Goal: Information Seeking & Learning: Learn about a topic

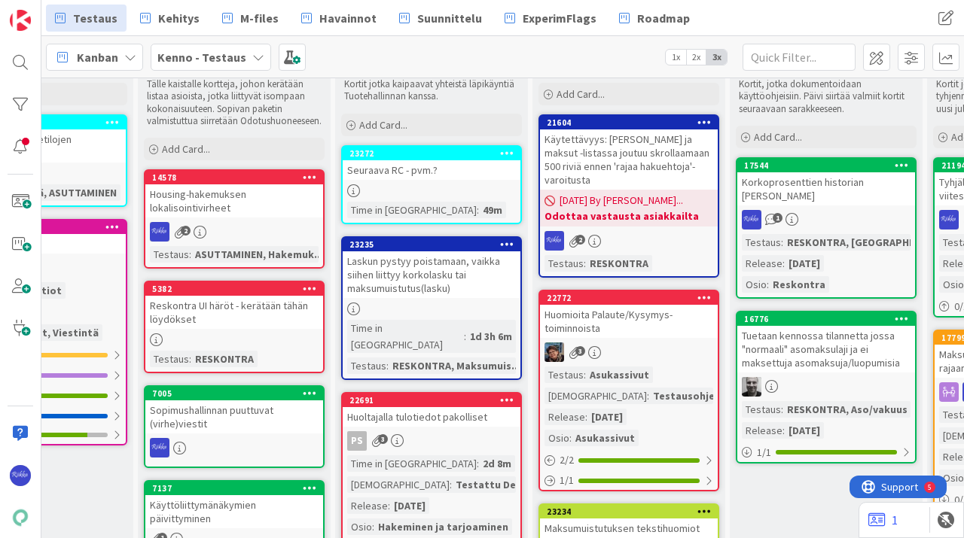
click at [745, 25] on div "Testaus Kehitys M-files Havainnot Suunnittelu ExperimFlags Roadmap" at bounding box center [427, 18] width 762 height 27
click at [447, 55] on div "[PERSON_NAME] - Testaus 1x 2x 3x" at bounding box center [502, 56] width 922 height 41
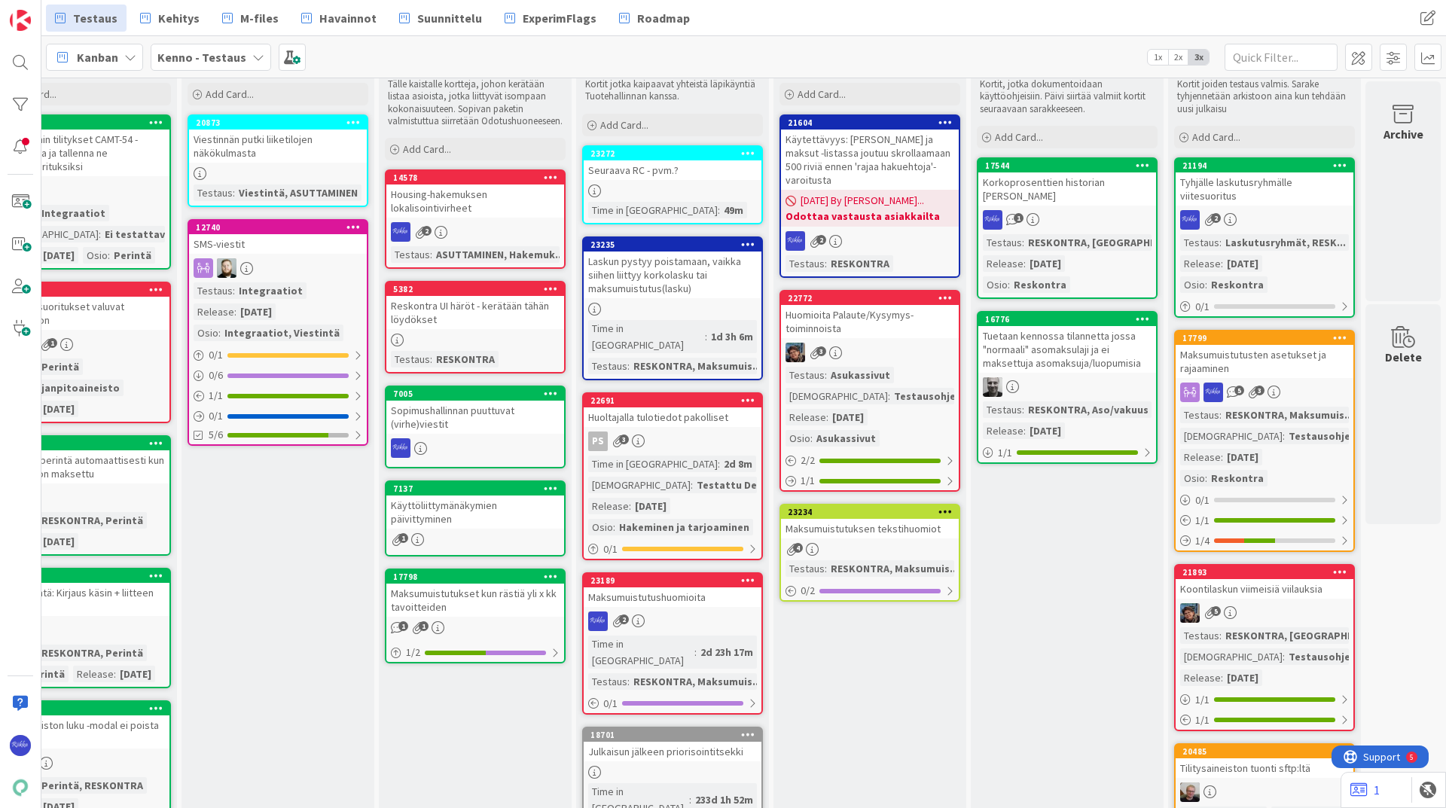
scroll to position [50, 863]
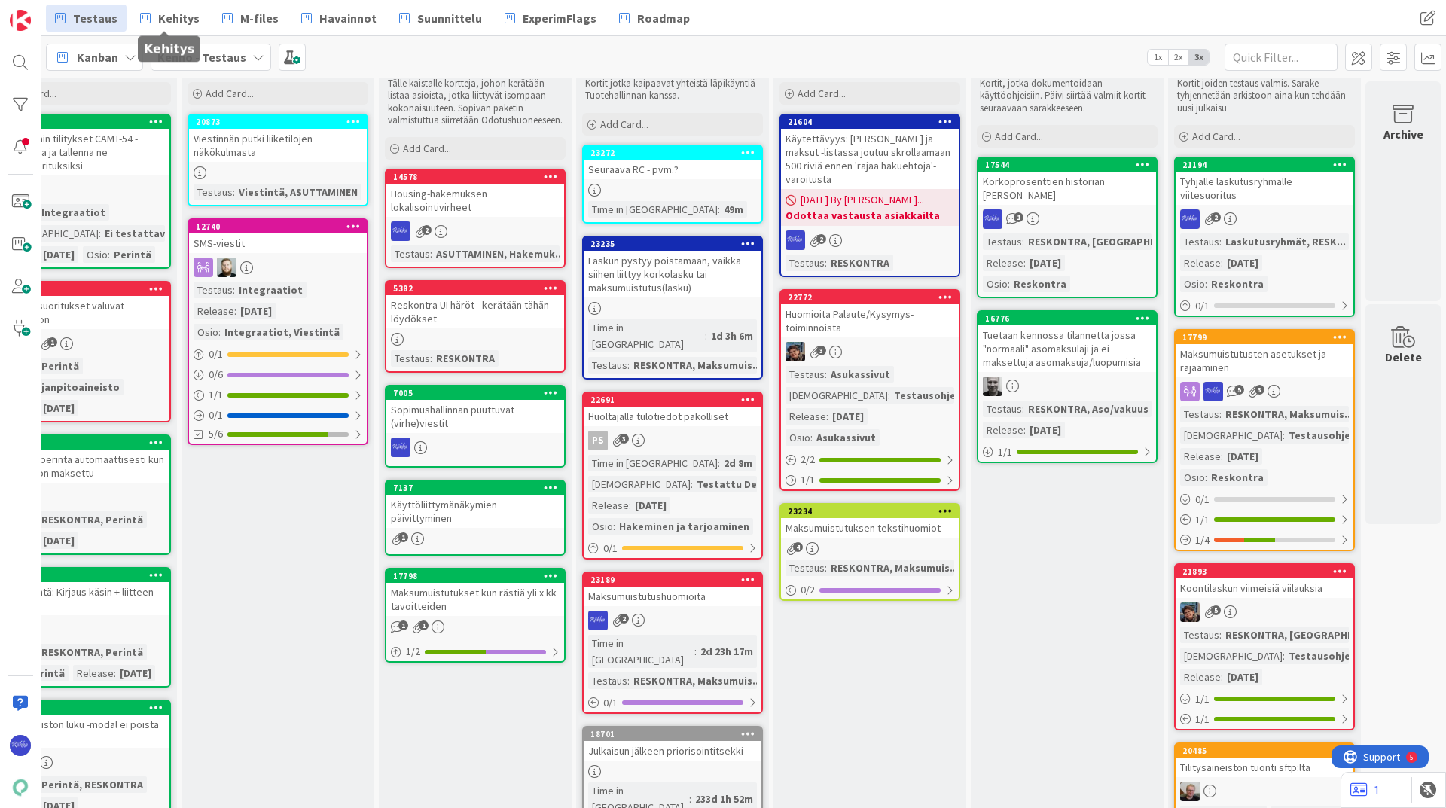
click at [160, 12] on span "Kehitys" at bounding box center [178, 18] width 41 height 18
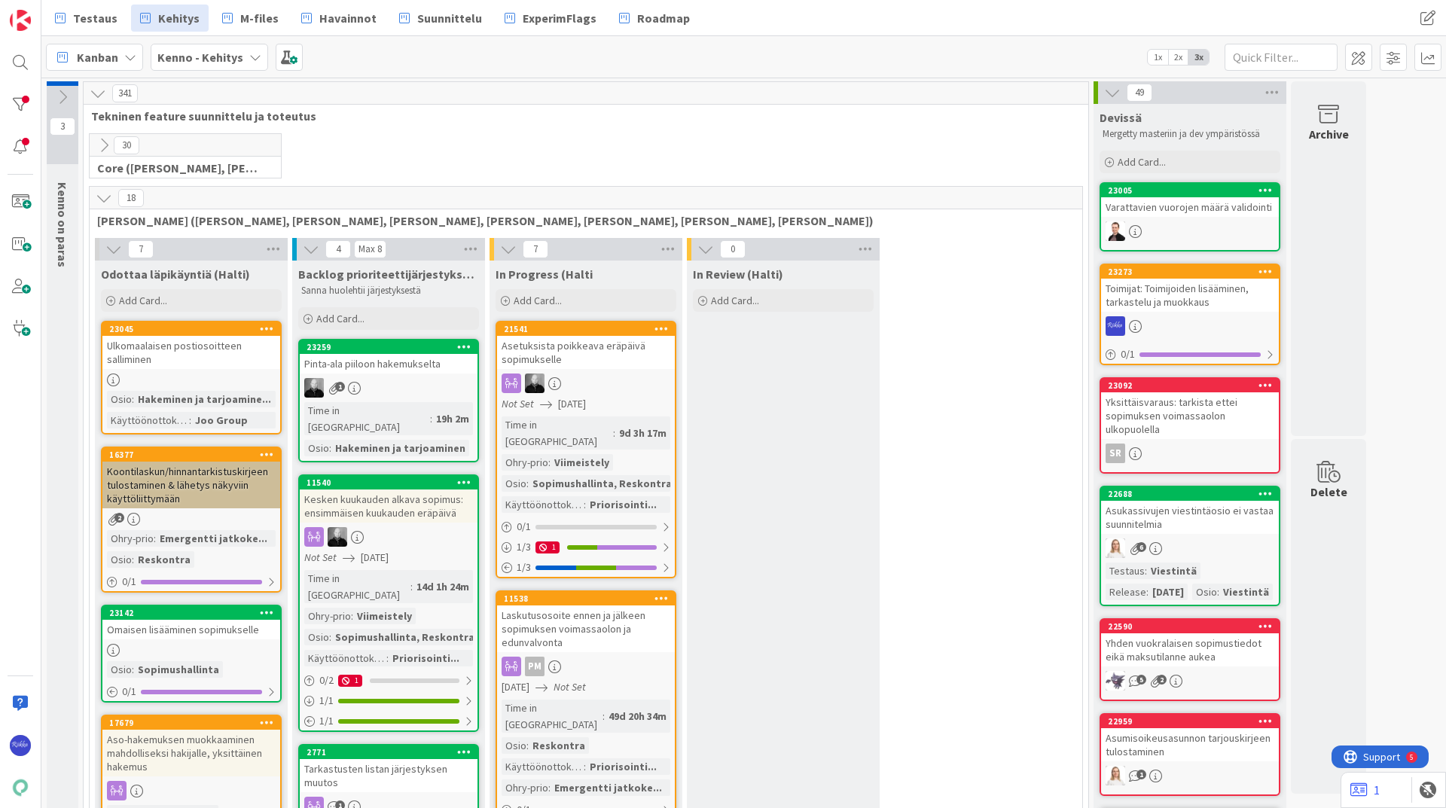
click at [963, 295] on div "Toimijat: Toimijoiden lisääminen, tarkastelu ja muokkaus" at bounding box center [1190, 295] width 178 height 33
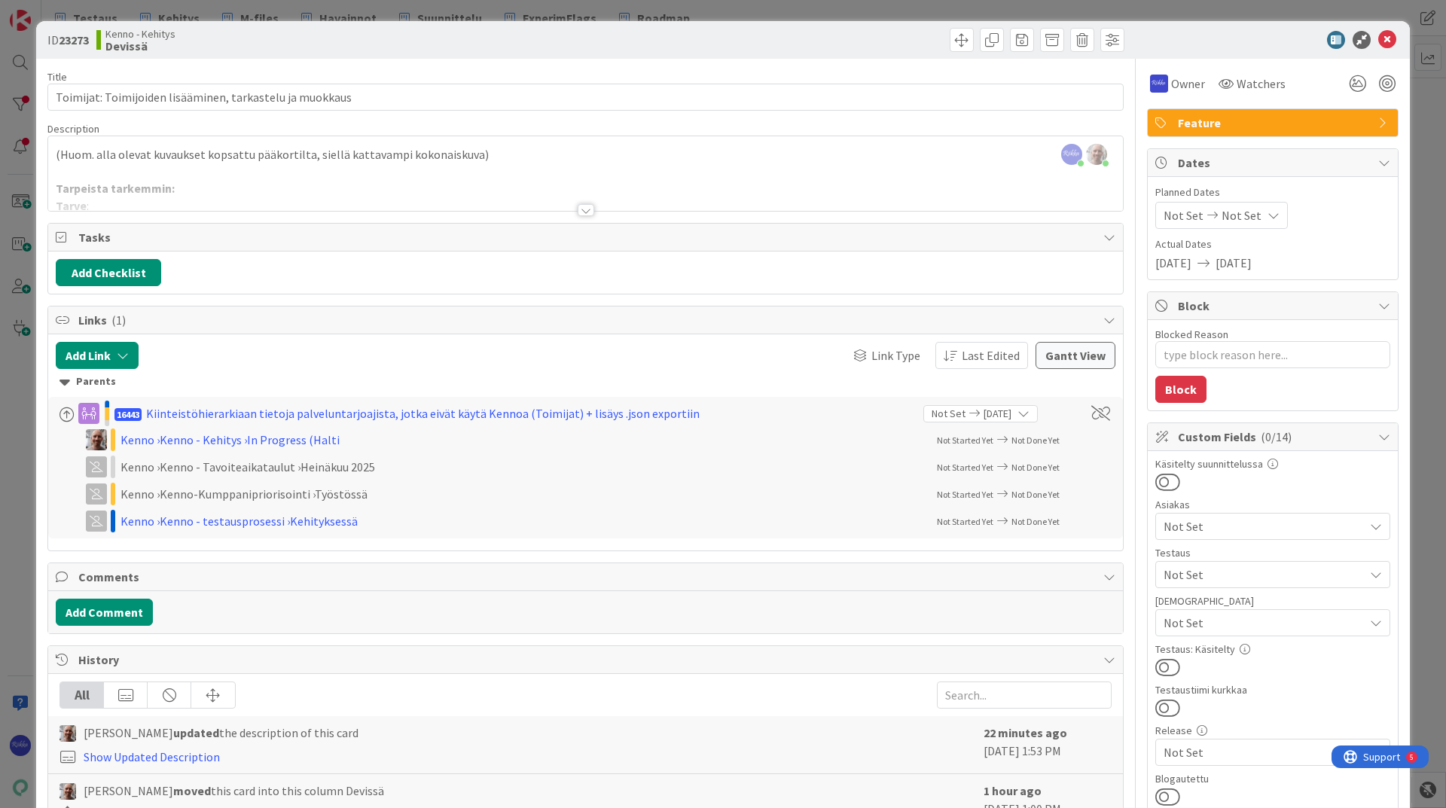
click at [582, 210] on div at bounding box center [586, 210] width 17 height 12
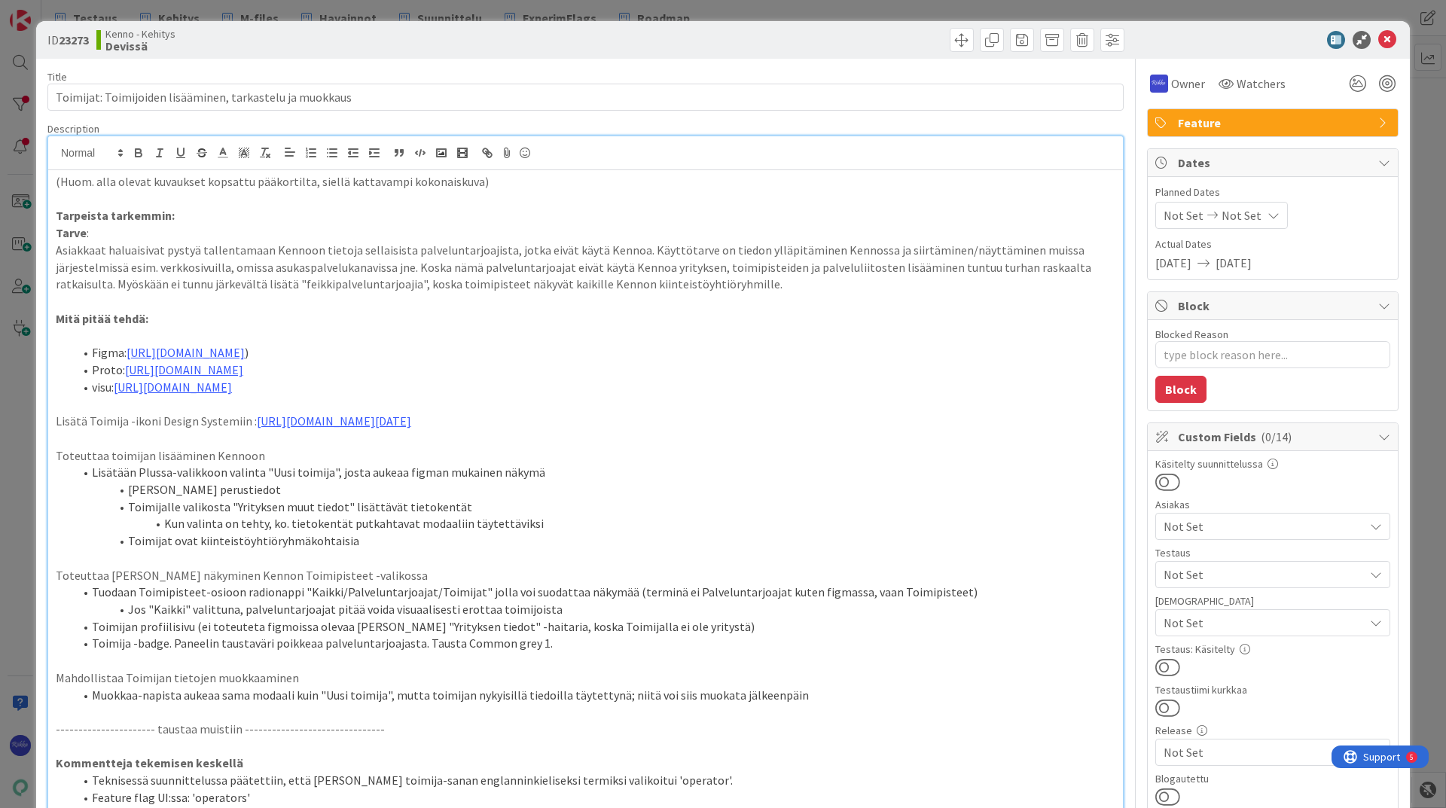
drag, startPoint x: 892, startPoint y: 350, endPoint x: 127, endPoint y: 347, distance: 764.3
click at [127, 347] on li "Figma: [URL][DOMAIN_NAME] )" at bounding box center [594, 352] width 1041 height 17
copy link "[URL][DOMAIN_NAME]"
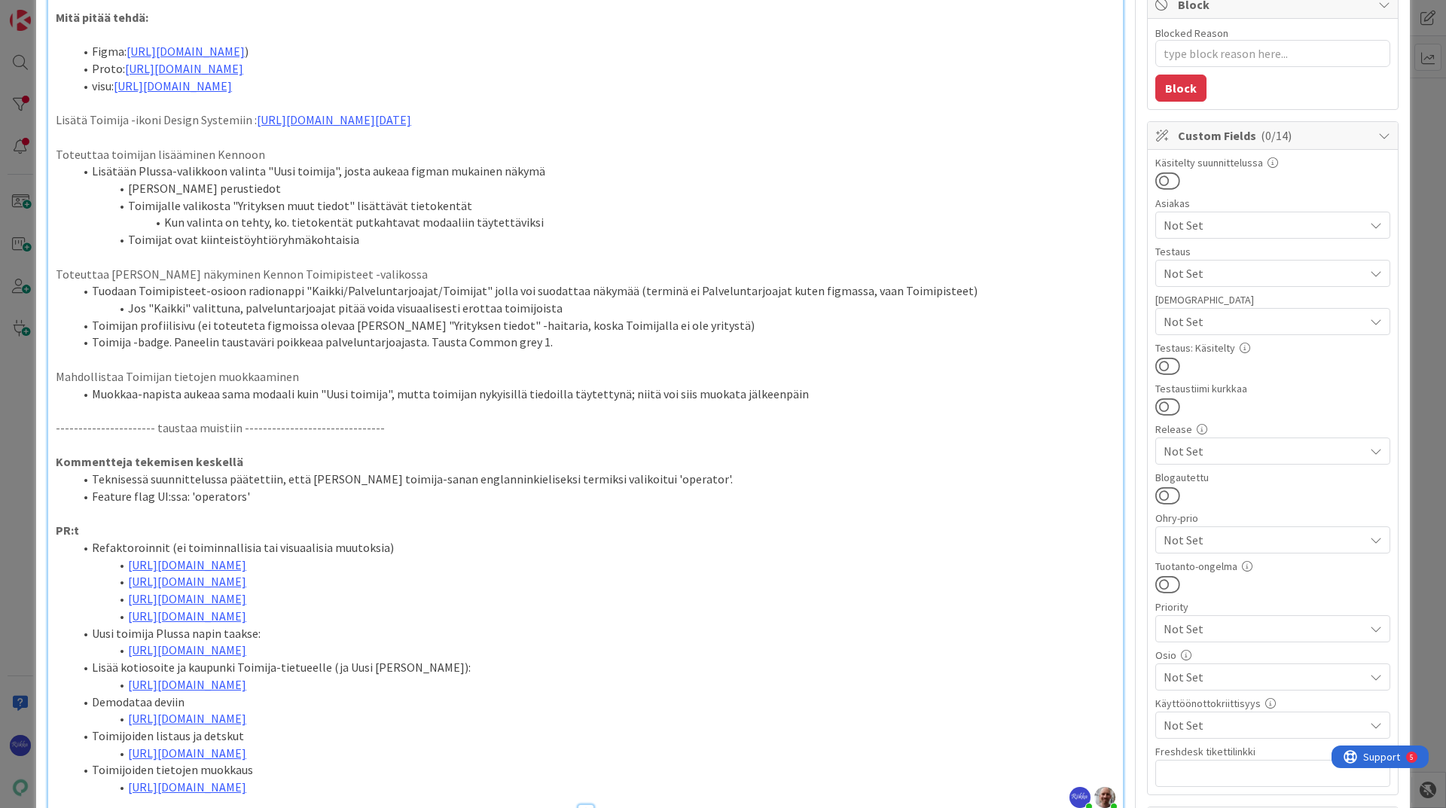
scroll to position [151, 0]
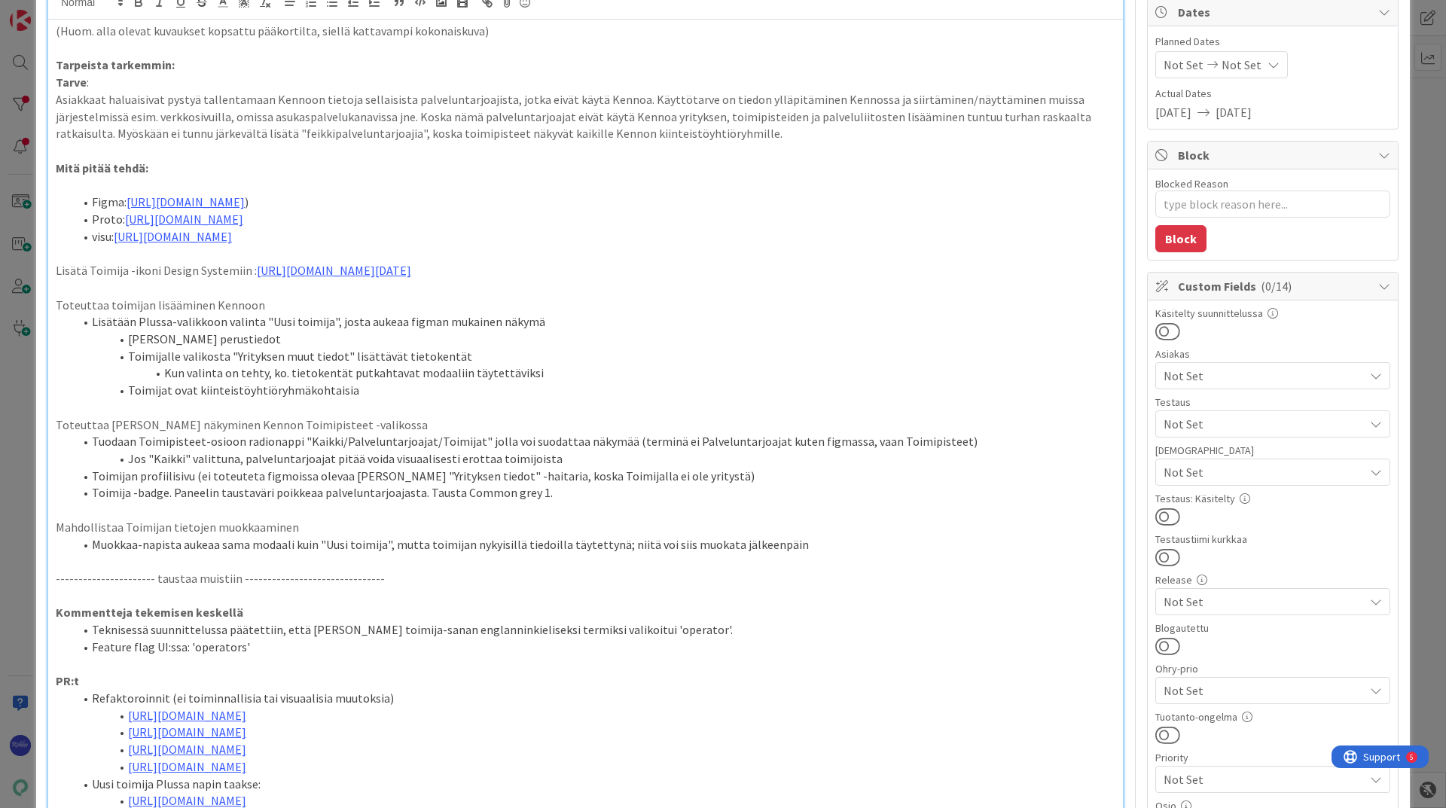
click at [928, 538] on li "Muokkaa-napista aukeaa sama modaali kuin "Uusi toimija", mutta toimijan nykyisi…" at bounding box center [594, 544] width 1041 height 17
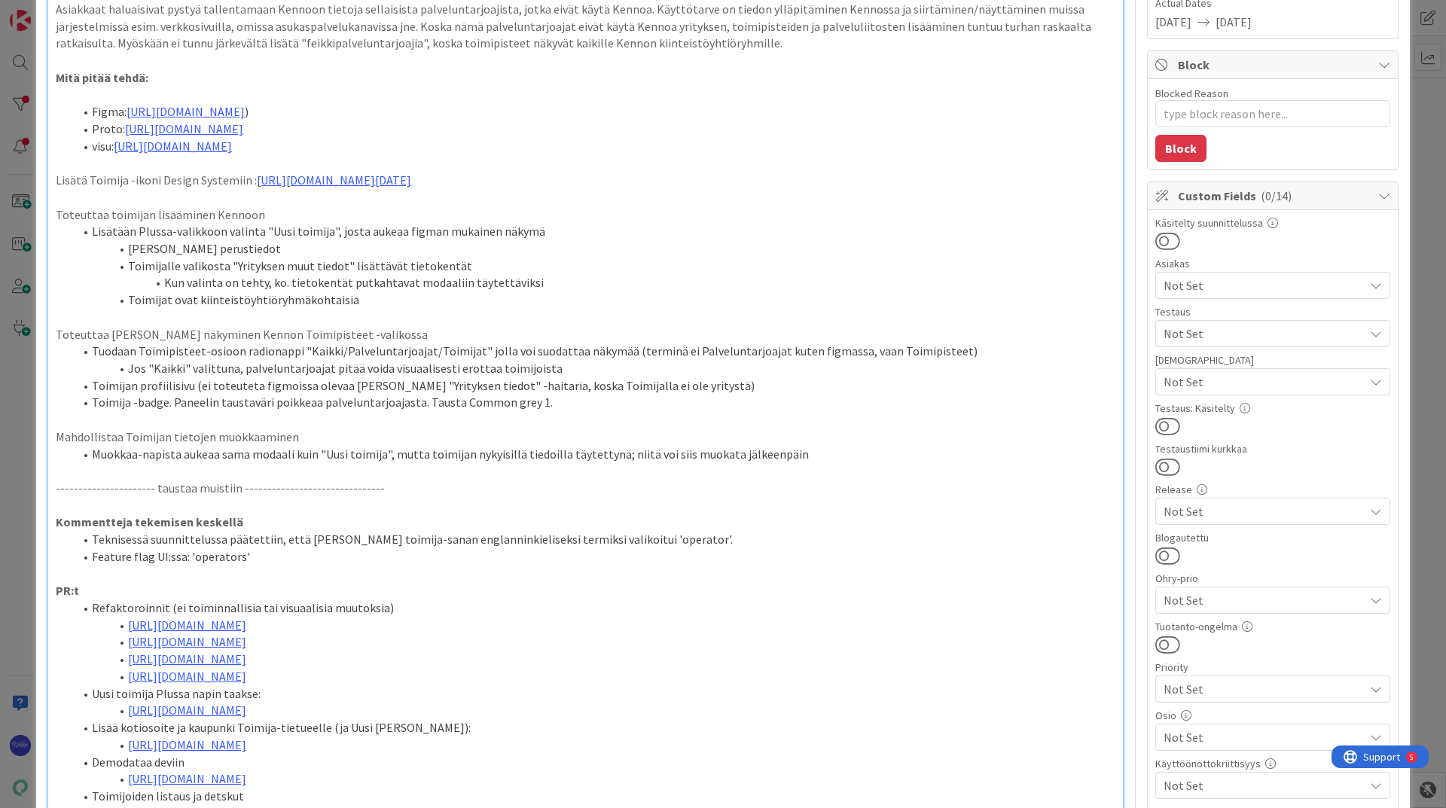
scroll to position [377, 0]
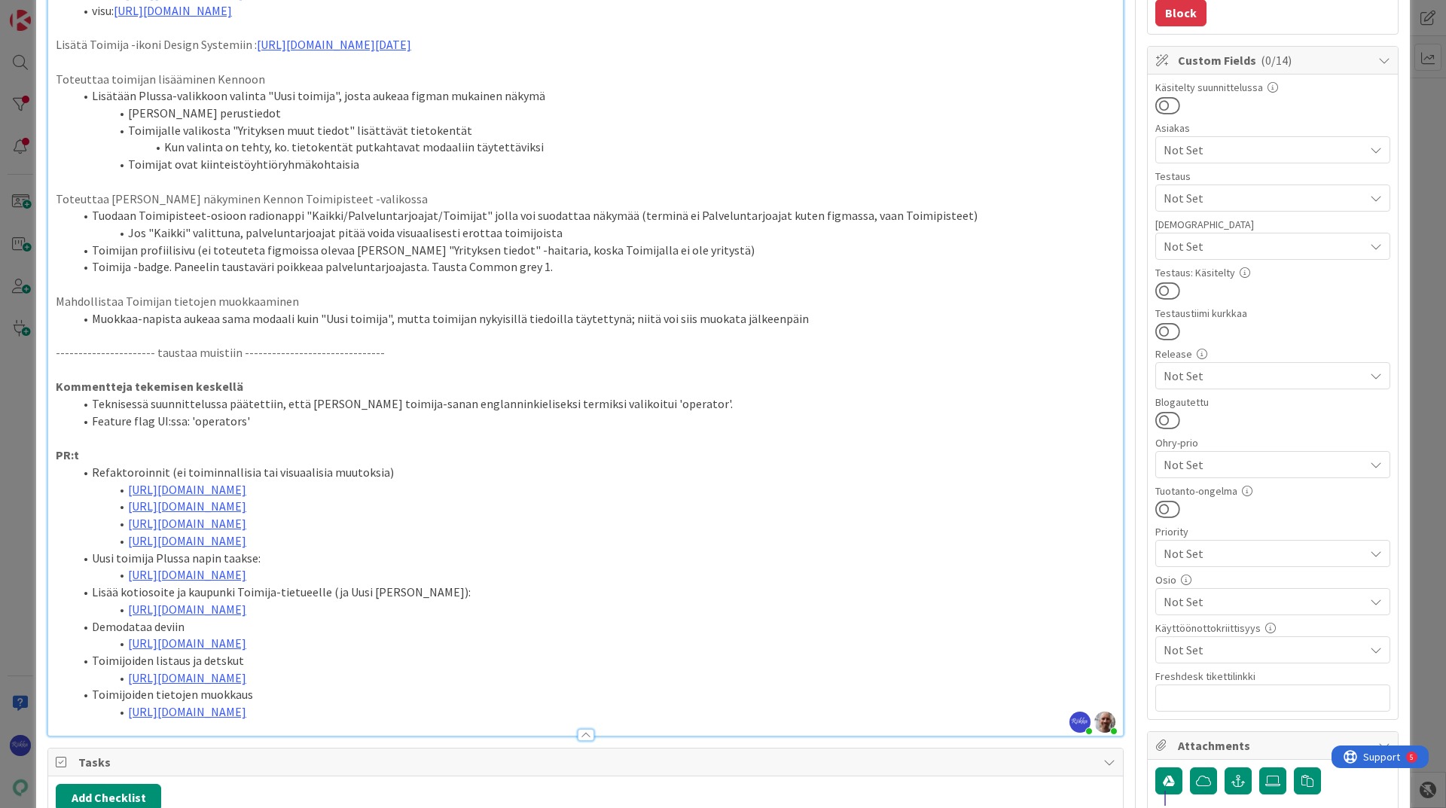
click at [963, 244] on span "Not Set" at bounding box center [1263, 246] width 200 height 18
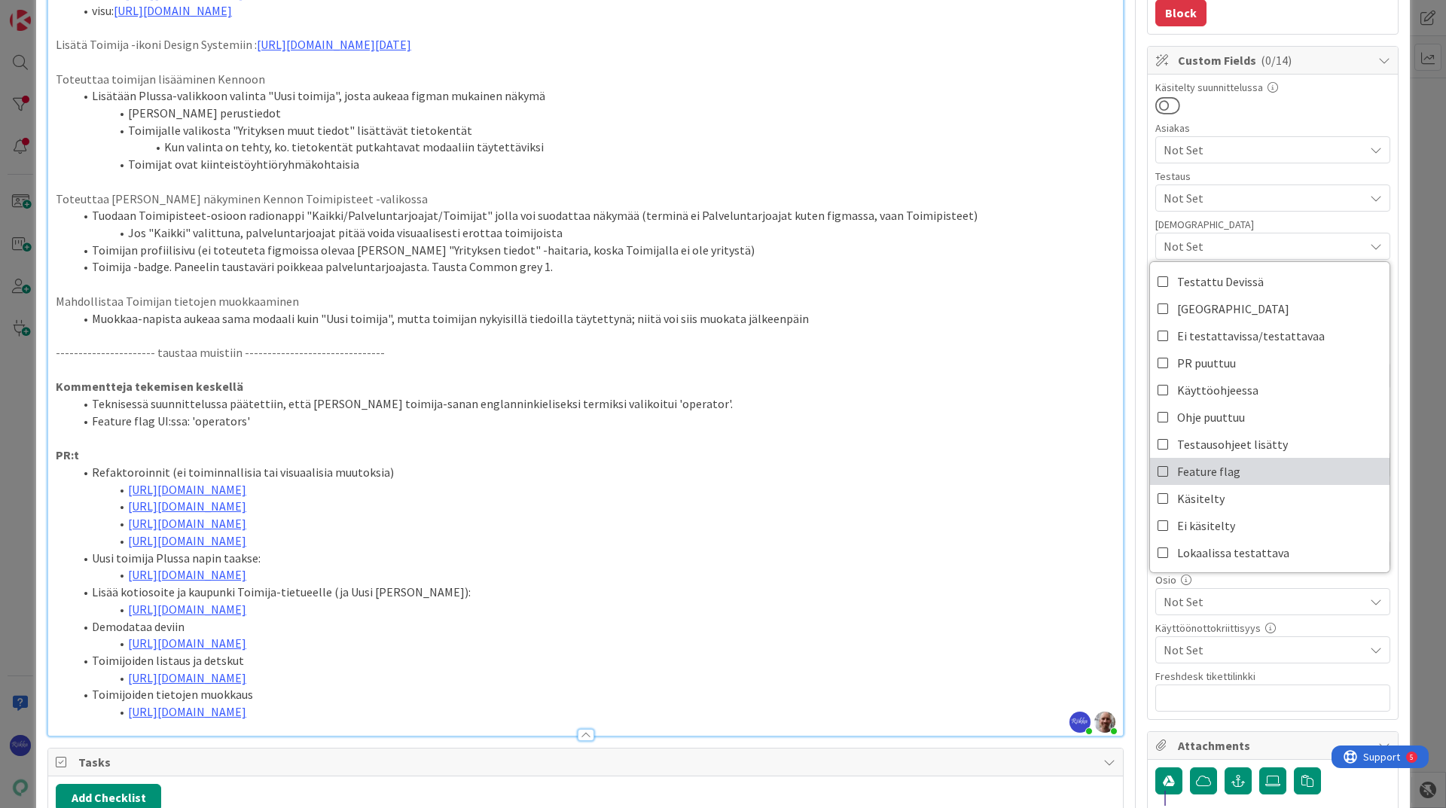
click at [963, 474] on span "Feature flag" at bounding box center [1208, 471] width 63 height 23
click at [893, 464] on p "PR:t" at bounding box center [585, 455] width 1059 height 17
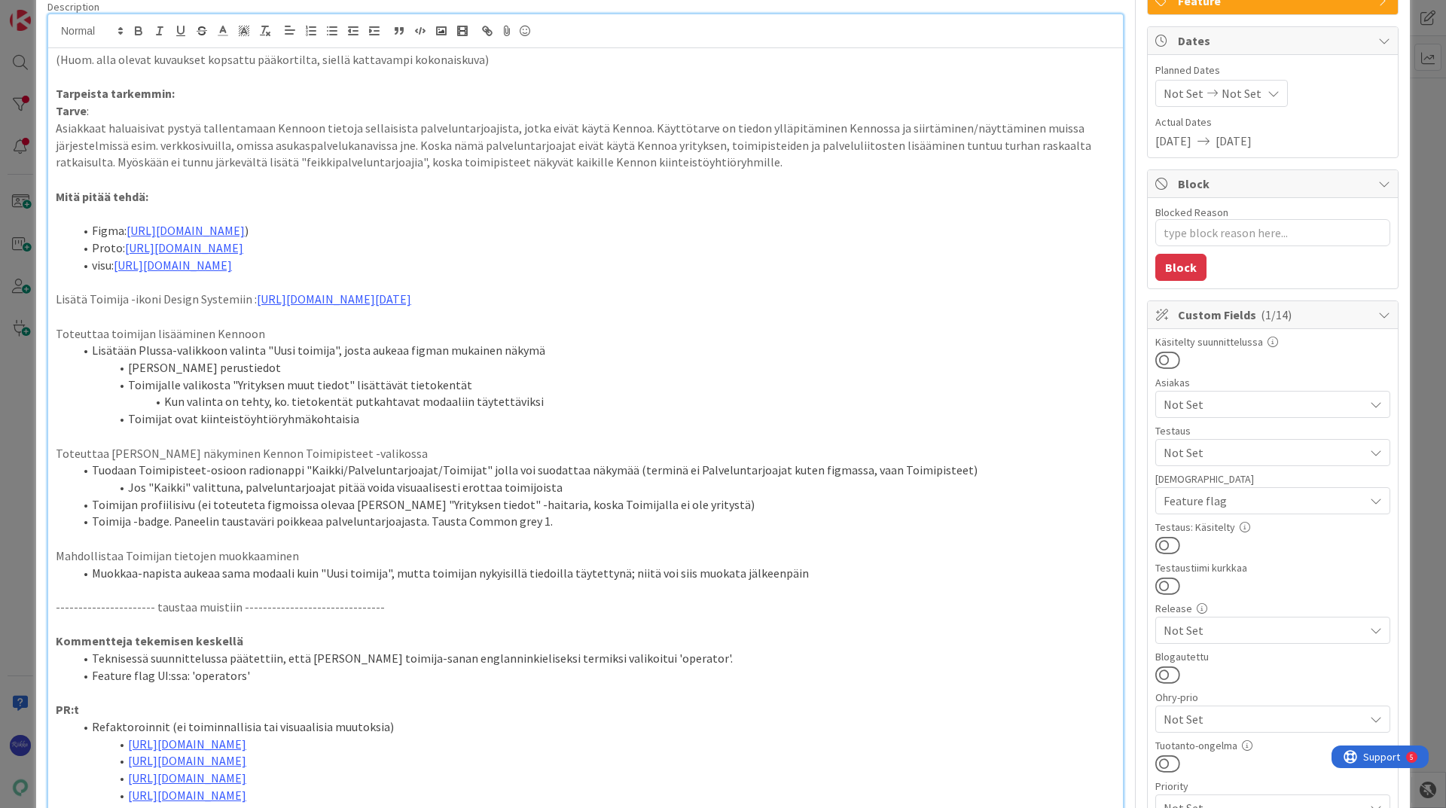
scroll to position [151, 0]
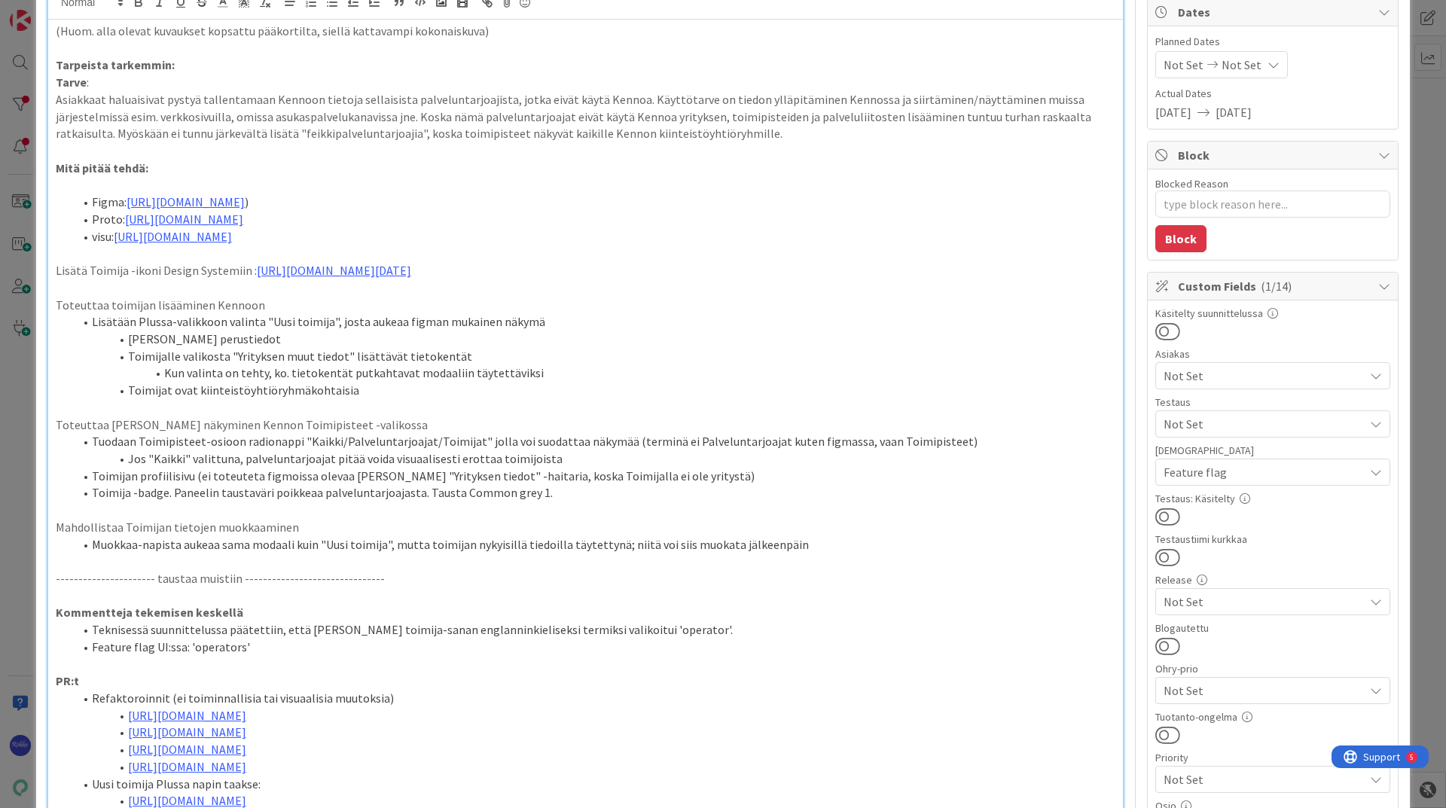
click at [963, 469] on span "Feature flag" at bounding box center [1263, 472] width 200 height 18
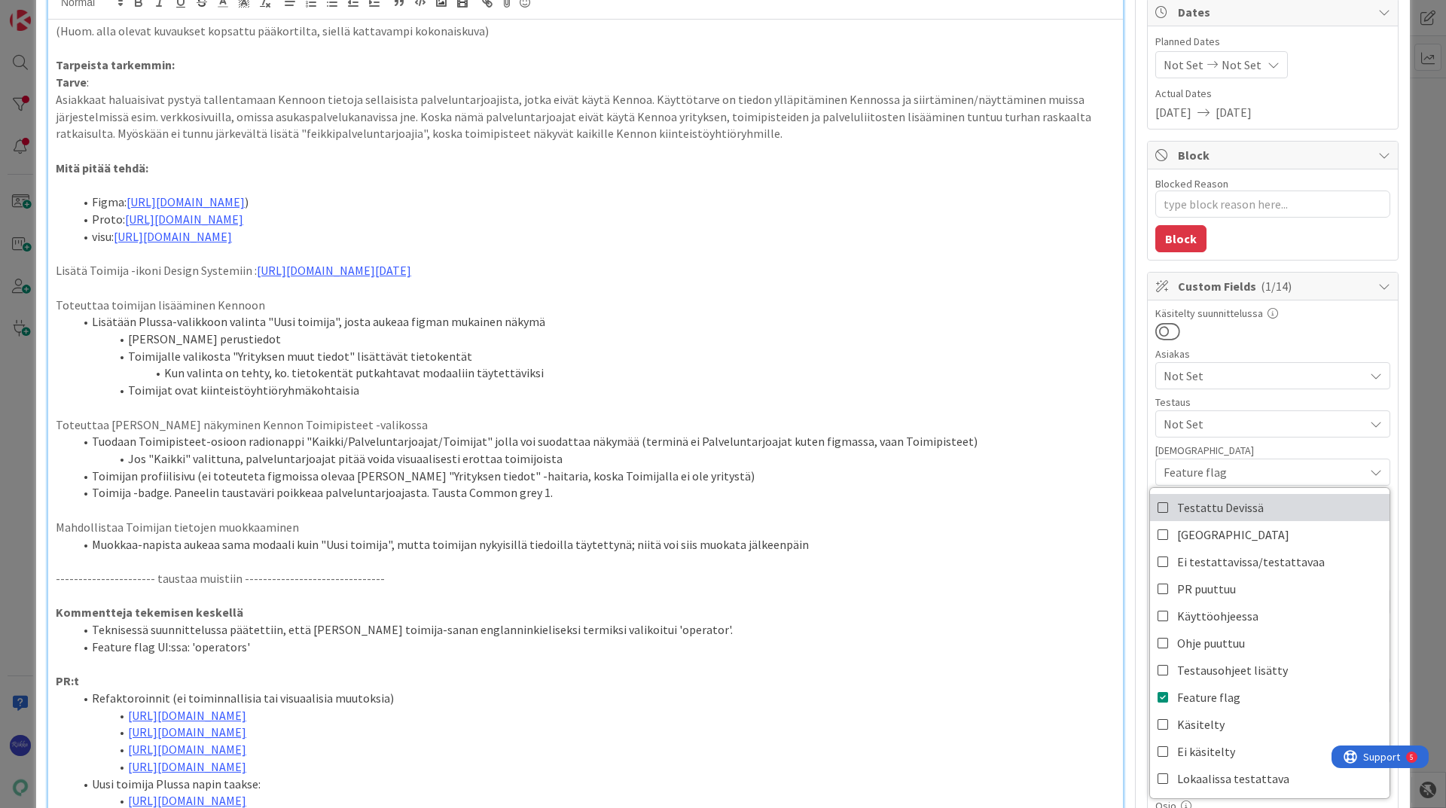
click at [963, 514] on link "Testattu Devissä" at bounding box center [1269, 507] width 239 height 27
click at [962, 416] on p at bounding box center [585, 407] width 1059 height 17
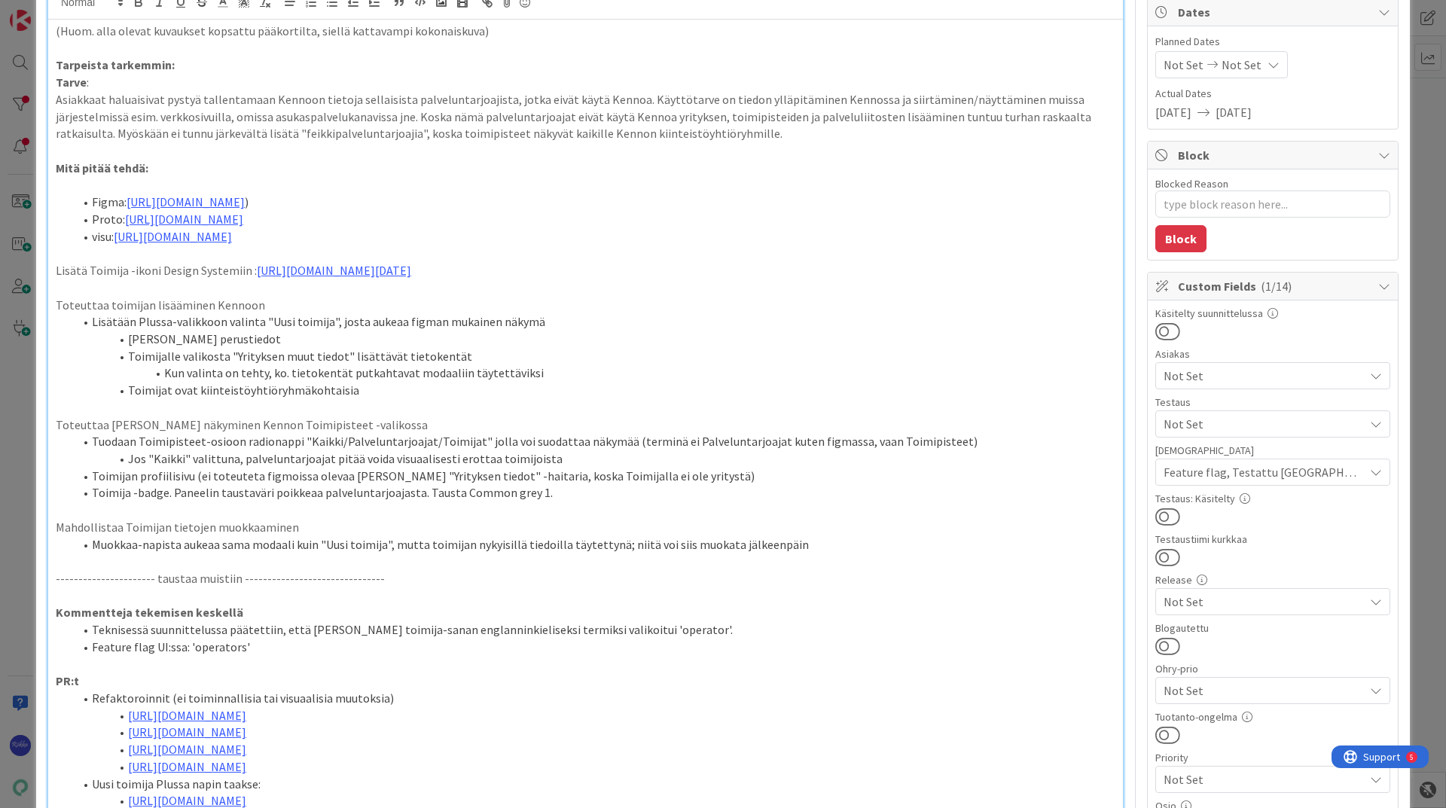
type textarea "x"
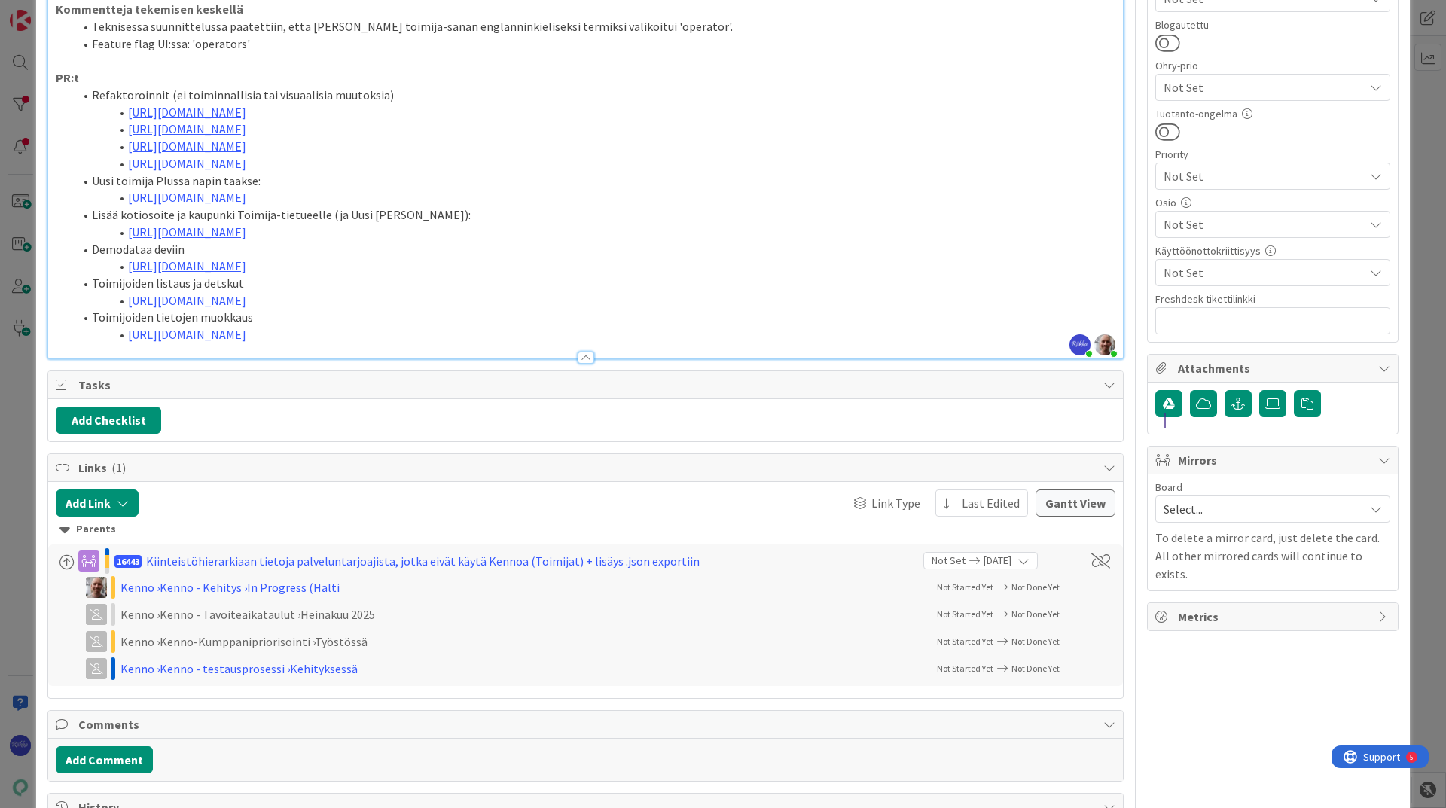
scroll to position [678, 0]
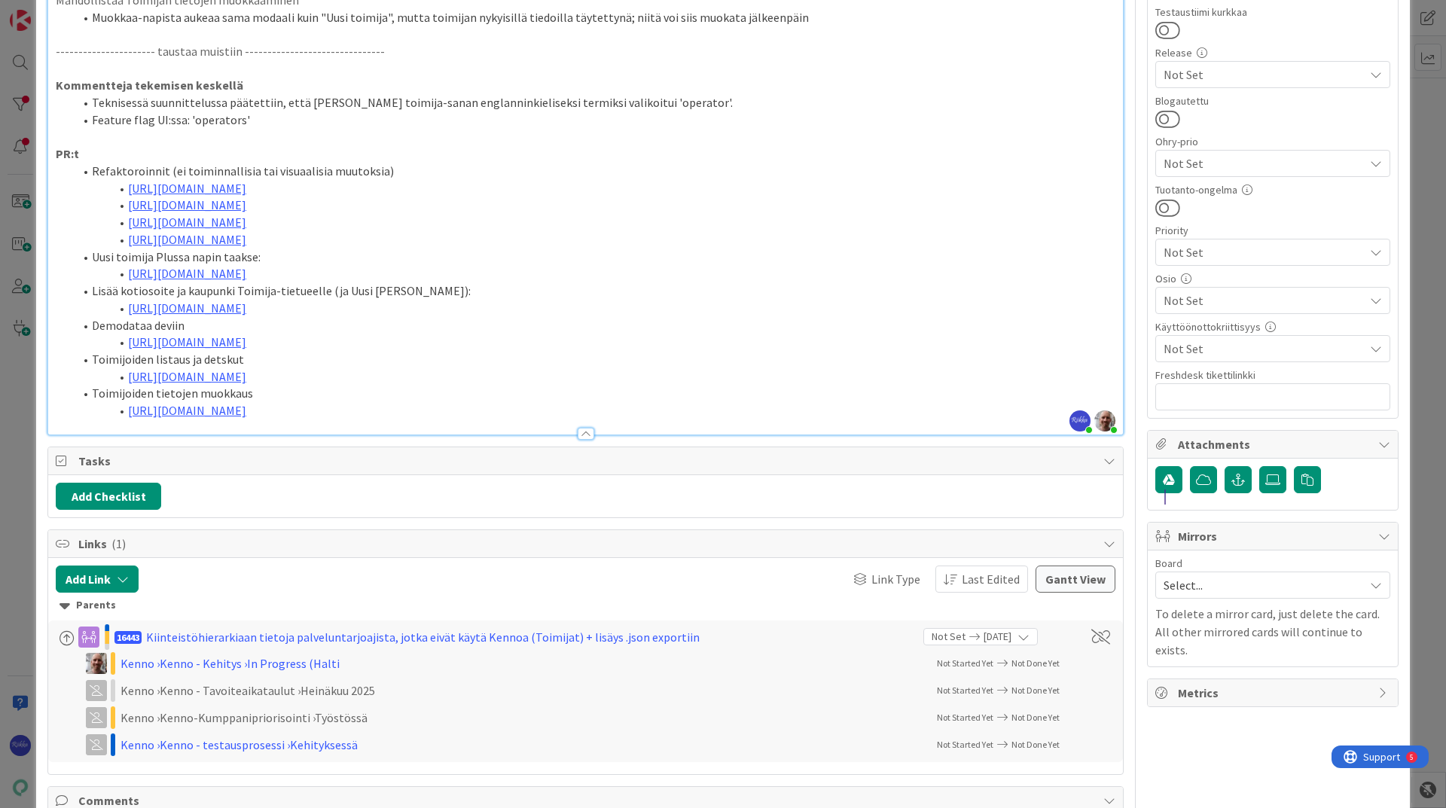
click at [409, 419] on li "[URL][DOMAIN_NAME]" at bounding box center [594, 410] width 1041 height 17
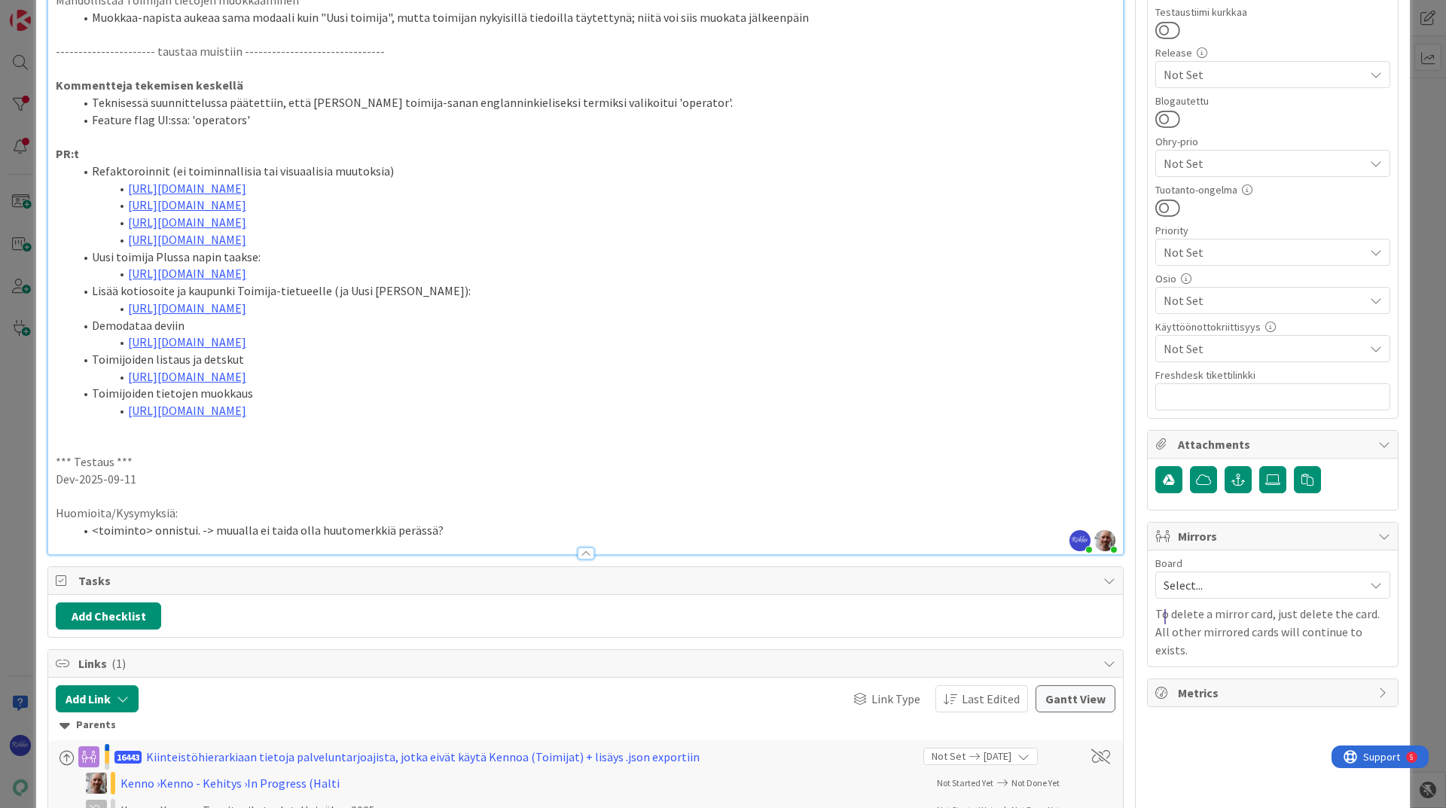
click at [247, 538] on li "<toiminto> onnistui. -> muualla ei taida olla huutomerkkiä perässä?" at bounding box center [594, 530] width 1041 height 17
click at [192, 538] on li "<toiminto> onnistui. -> muualla Kennossa ei taida olla huutomerkkiä perässä?" at bounding box center [594, 530] width 1041 height 17
click at [503, 538] on li "<toiminto> onnistui! -> muualla Kennossa ei taida olla huutomerkkiä perässä?" at bounding box center [594, 530] width 1041 height 17
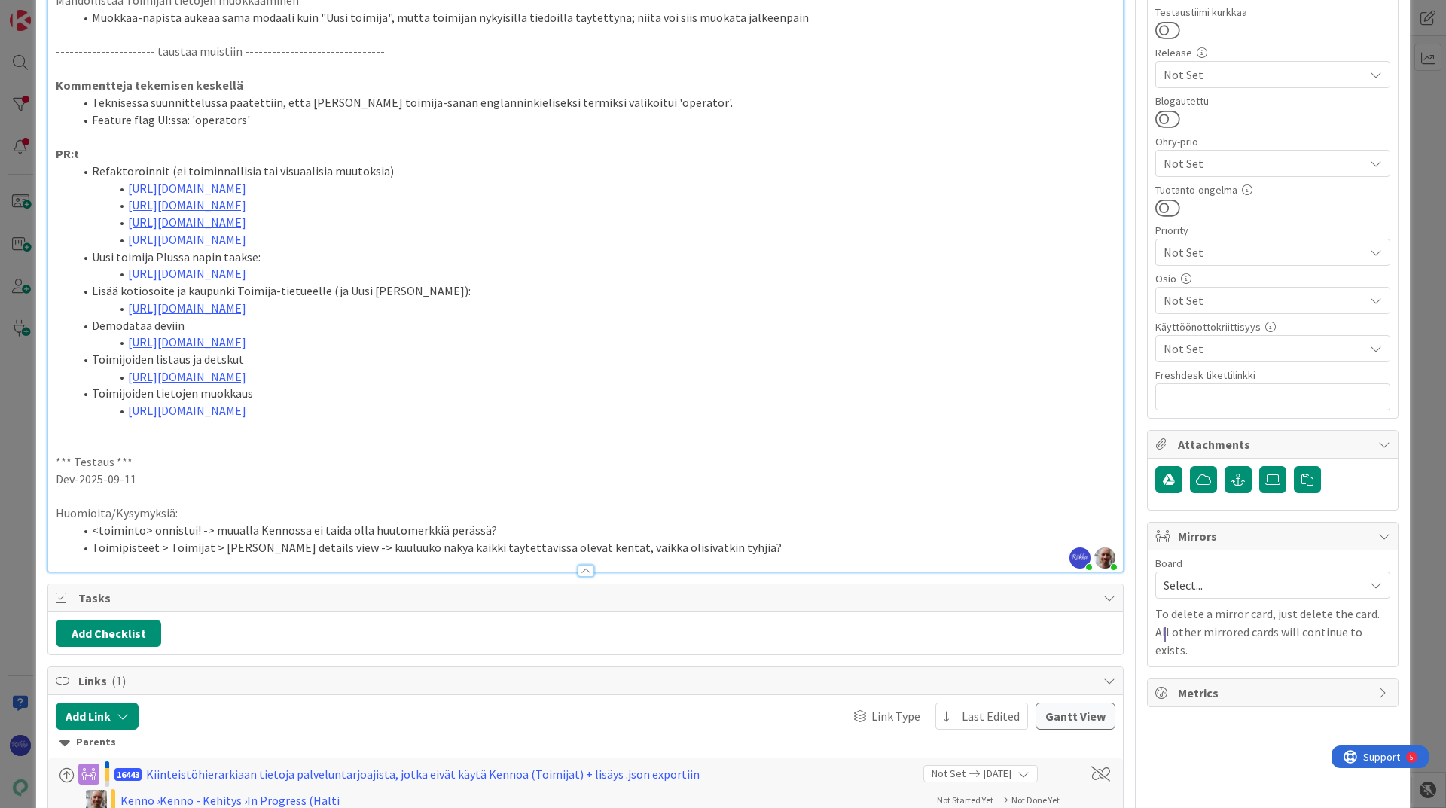
click at [505, 538] on li "<toiminto> onnistui! -> muualla Kennossa ei taida olla huutomerkkiä perässä?" at bounding box center [594, 530] width 1041 height 17
click at [496, 538] on li "<toiminto> onnistui! -> muualla Kennossa ei taida olla huutomerkkiä perässä? UU…" at bounding box center [594, 530] width 1041 height 17
click at [486, 538] on li "<toiminto> onnistui! -> muualla Kennossa ei taida olla huutomerkkiä perässä? Uu…" at bounding box center [594, 530] width 1041 height 17
drag, startPoint x: 849, startPoint y: 544, endPoint x: 952, endPoint y: 545, distance: 102.4
click at [853, 538] on li "<toiminto> onnistui! -> muualla Kennossa ei taida olla huutomerkkiä perässä? (V…" at bounding box center [594, 530] width 1041 height 17
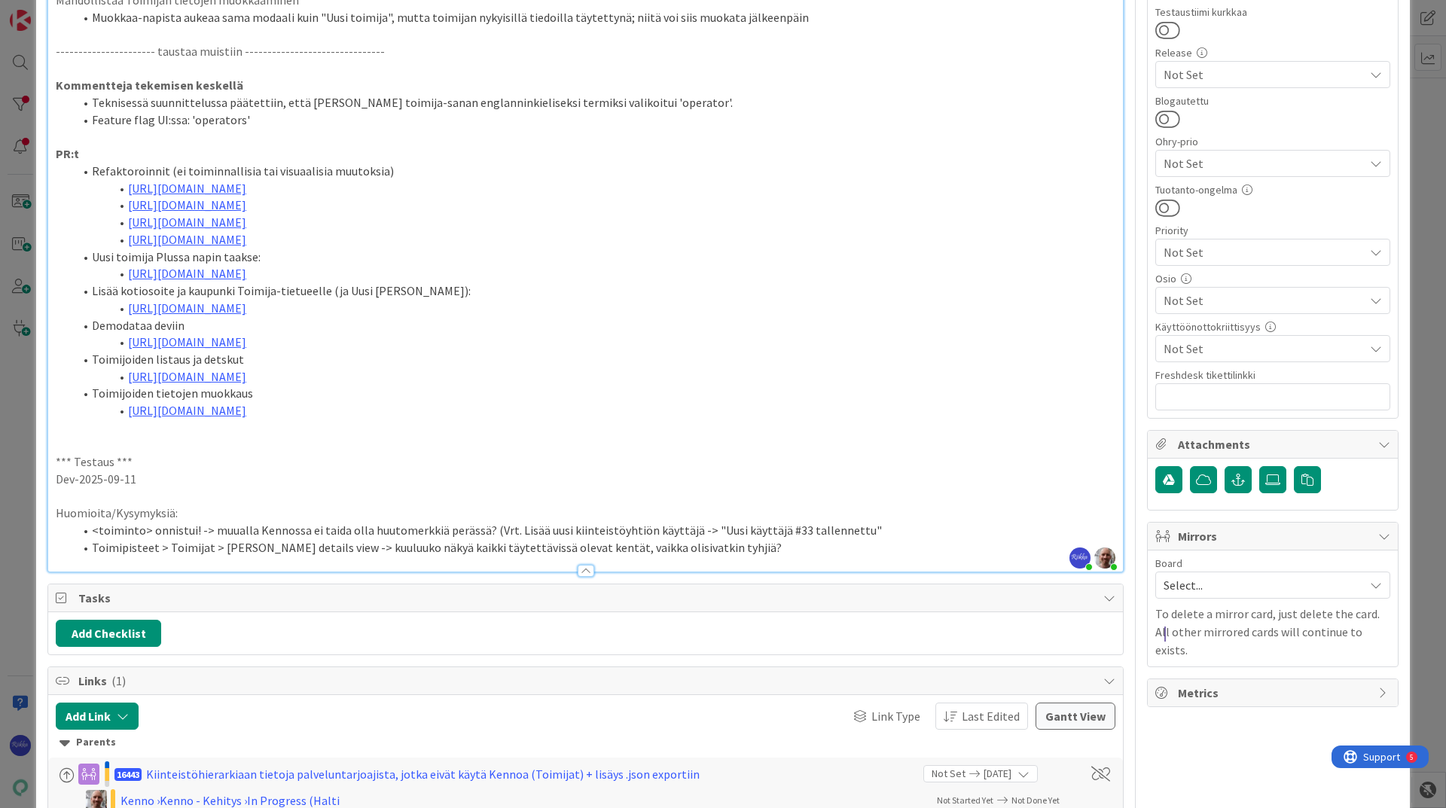
click at [885, 538] on li "<toiminto> onnistui! -> muualla Kennossa ei taida olla huutomerkkiä perässä? (V…" at bounding box center [594, 530] width 1041 height 17
click at [963, 538] on li "<toiminto> onnistui! -> muualla Kennossa ei taida olla huutomerkkiä perässä? (V…" at bounding box center [594, 530] width 1041 height 17
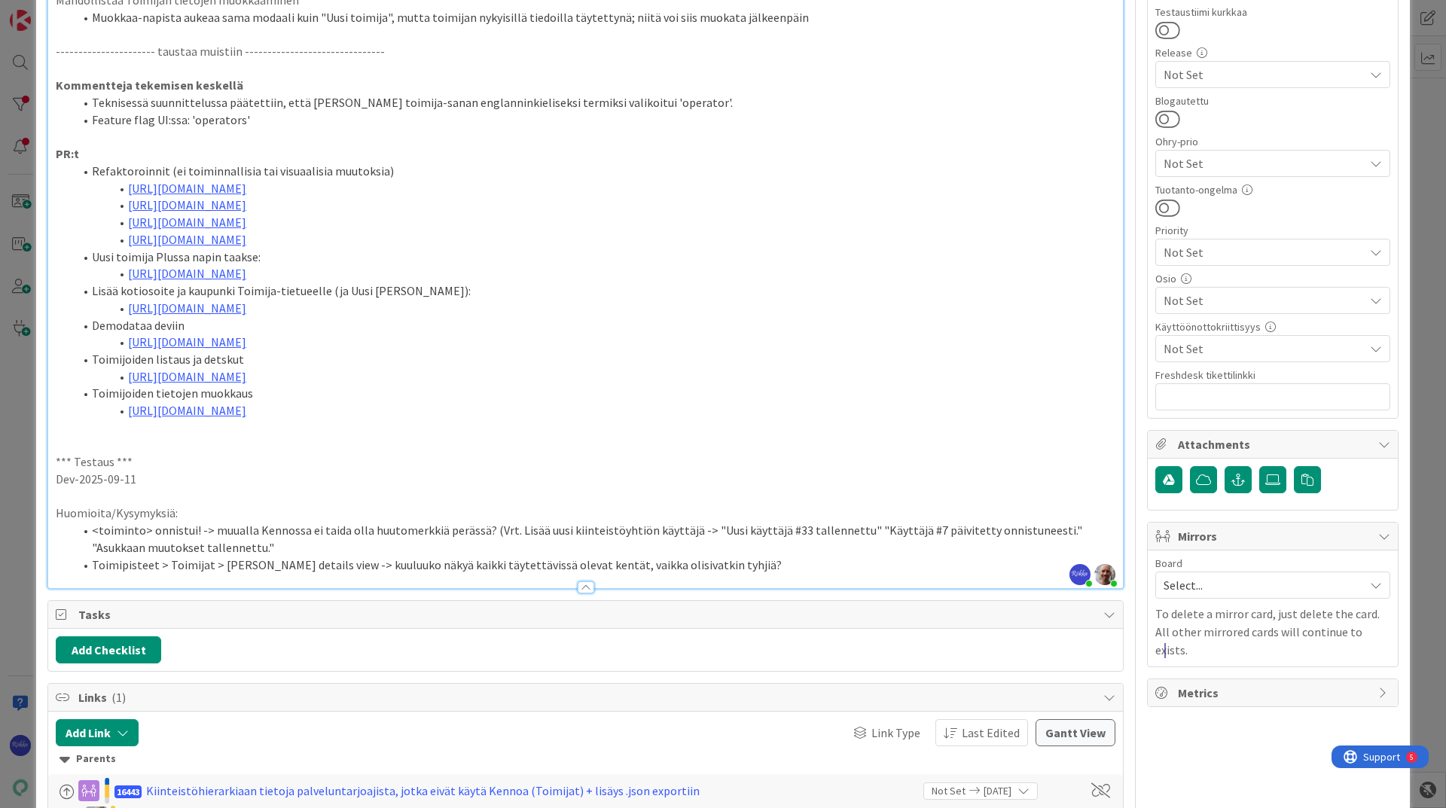
click at [738, 538] on li "Toimipisteet > Toimijat > [PERSON_NAME] details view -> kuuluuko näkyä kaikki t…" at bounding box center [594, 564] width 1041 height 17
click at [904, 538] on li "Toimipisteet > Toimijat > [PERSON_NAME] details view -> kuuluuko näkyä kaikki t…" at bounding box center [594, 564] width 1041 height 17
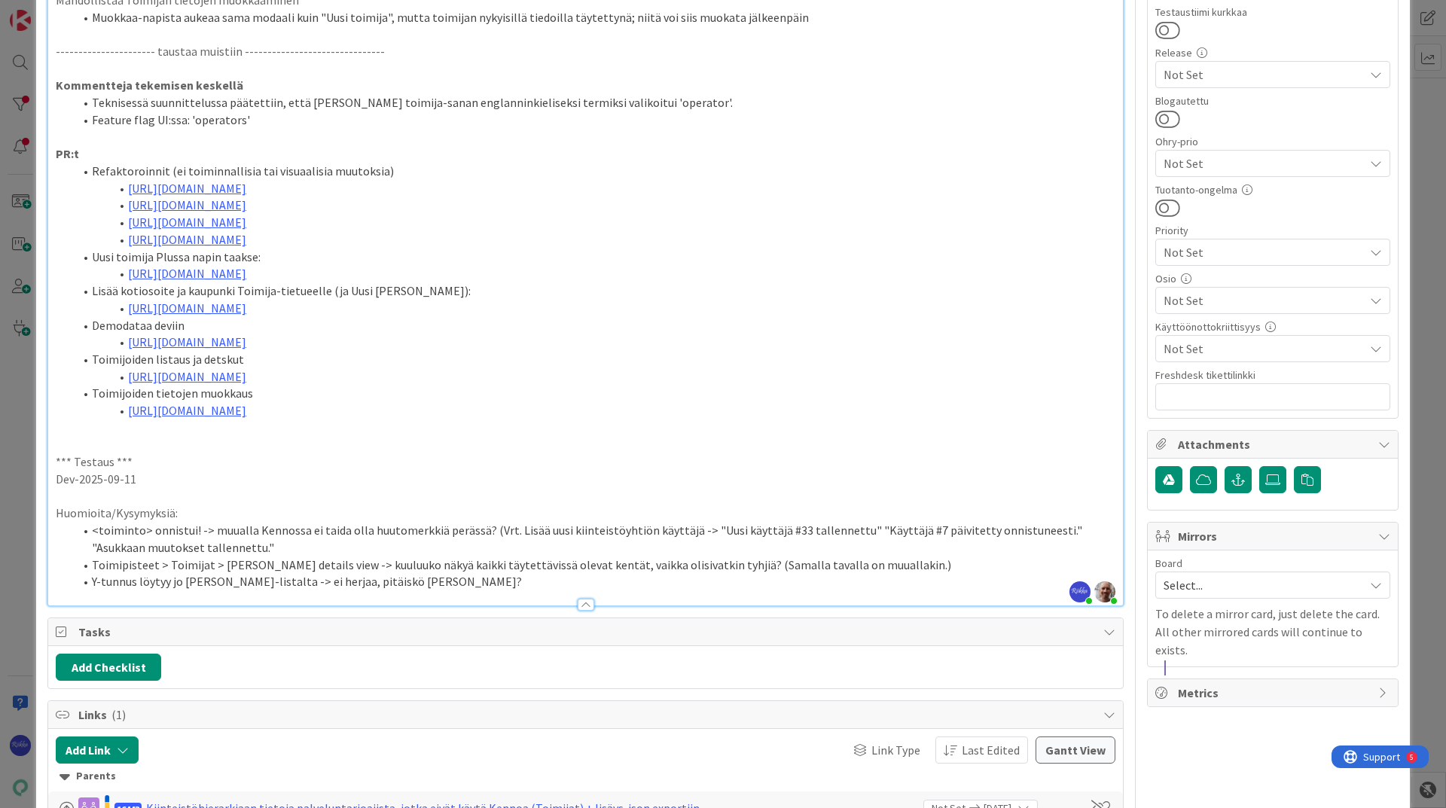
click at [215, 471] on p "*** Testaus ***" at bounding box center [585, 461] width 1059 height 17
click at [213, 471] on p "*** Testaus ***" at bounding box center [585, 461] width 1059 height 17
click at [193, 488] on p "Dev-2025-09-11" at bounding box center [585, 479] width 1059 height 17
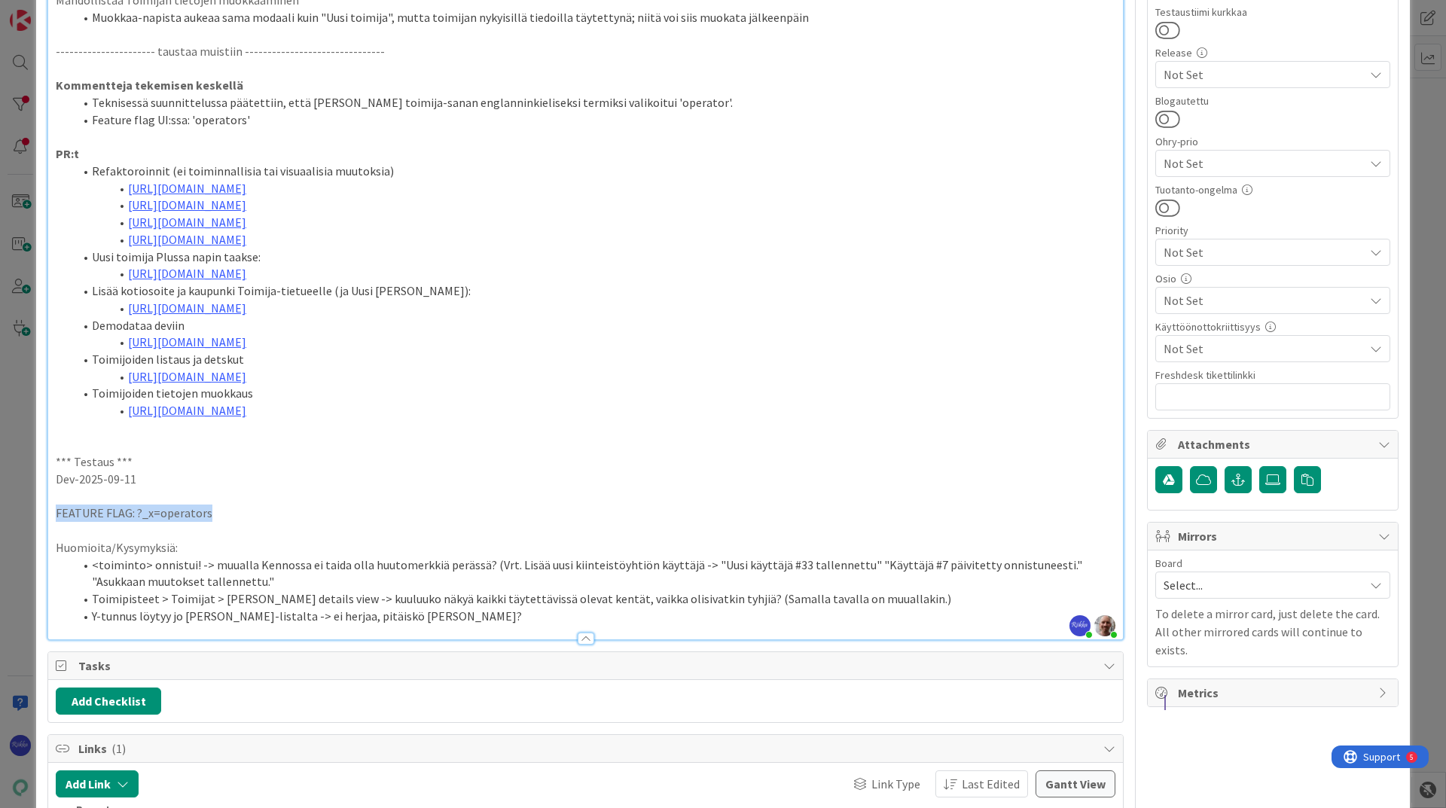
drag, startPoint x: 273, startPoint y: 535, endPoint x: 52, endPoint y: 534, distance: 221.4
click at [52, 534] on div "(Huom. alla olevat kuvaukset kopsattu pääkortilta, siellä kattavampi kokonaisku…" at bounding box center [585, 65] width 1075 height 1147
click at [251, 522] on p "FEATURE FLAG: ?_x=operators" at bounding box center [585, 513] width 1059 height 17
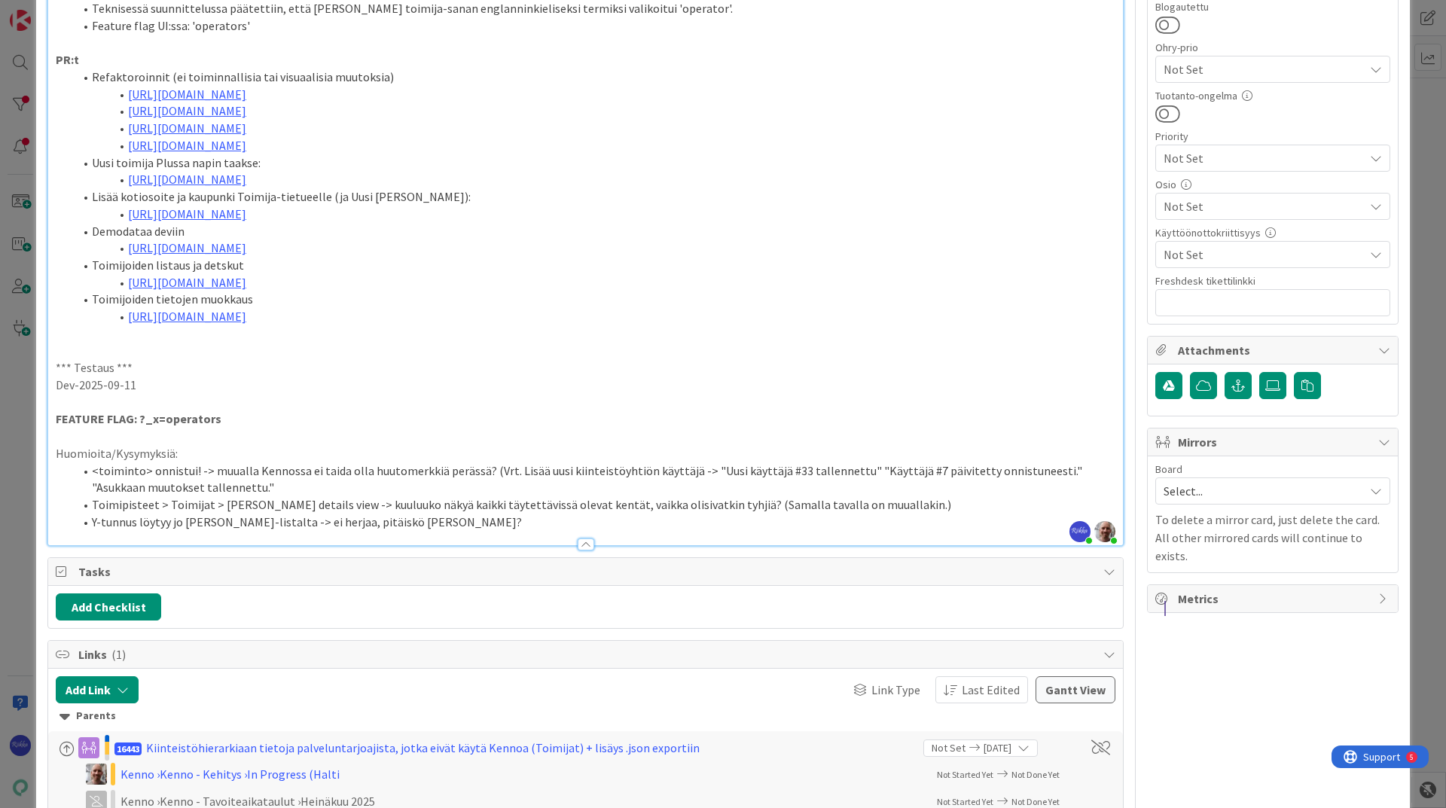
scroll to position [828, 0]
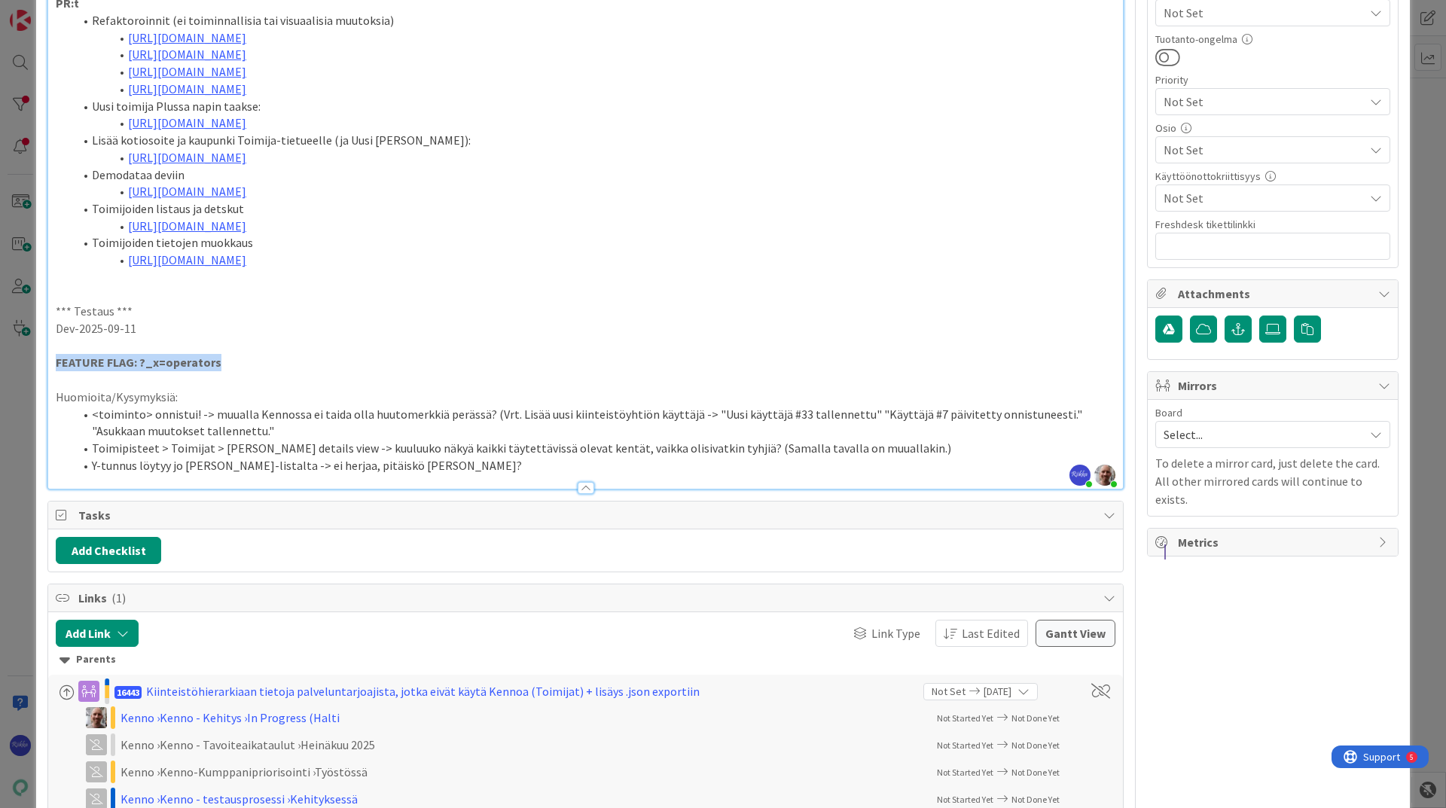
drag, startPoint x: 238, startPoint y: 377, endPoint x: 163, endPoint y: 374, distance: 74.6
click at [28, 381] on div "ID 23273 Kenno - Kehitys Devissä Title 56 / 128 Toimijat: Toimijoiden lisäämine…" at bounding box center [723, 404] width 1446 height 808
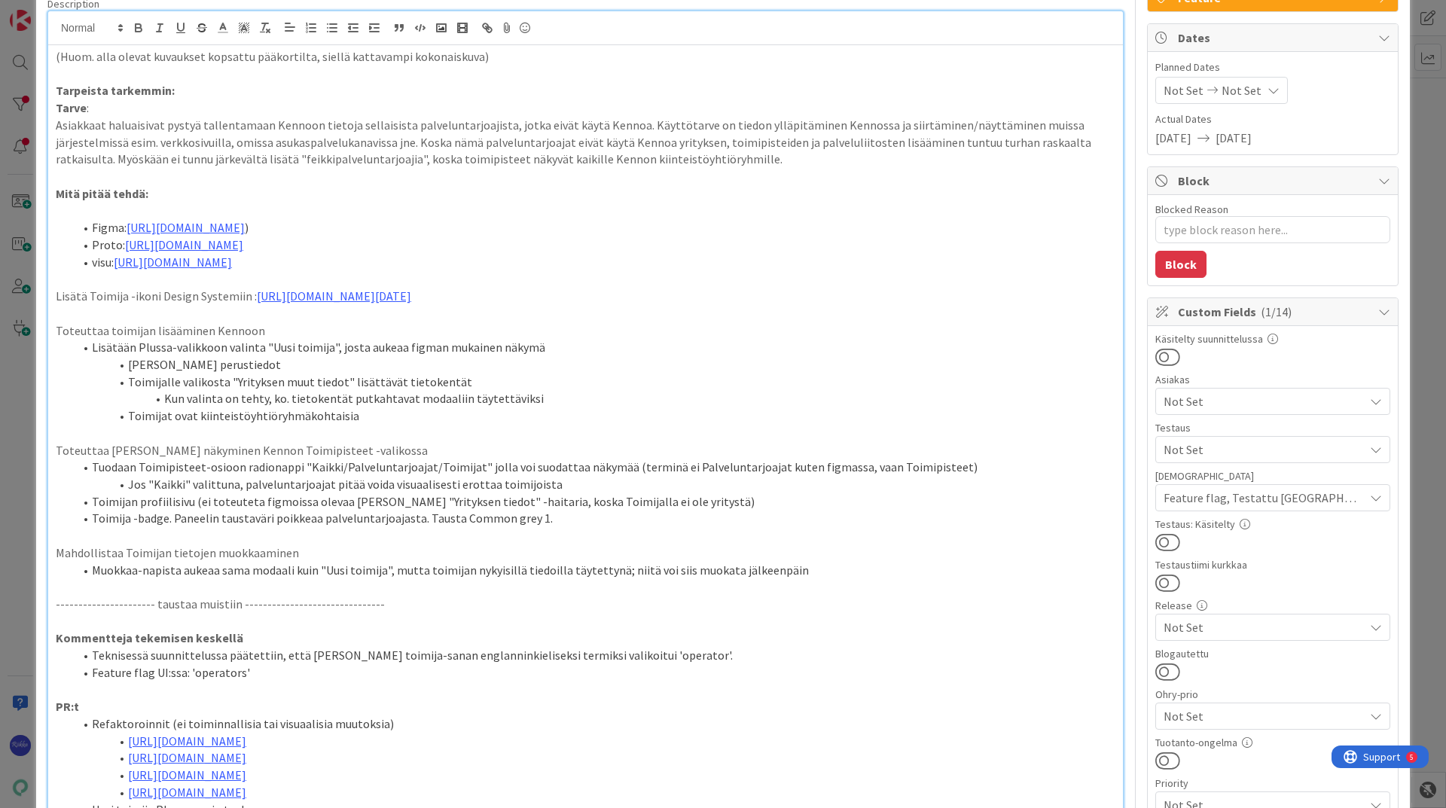
scroll to position [0, 0]
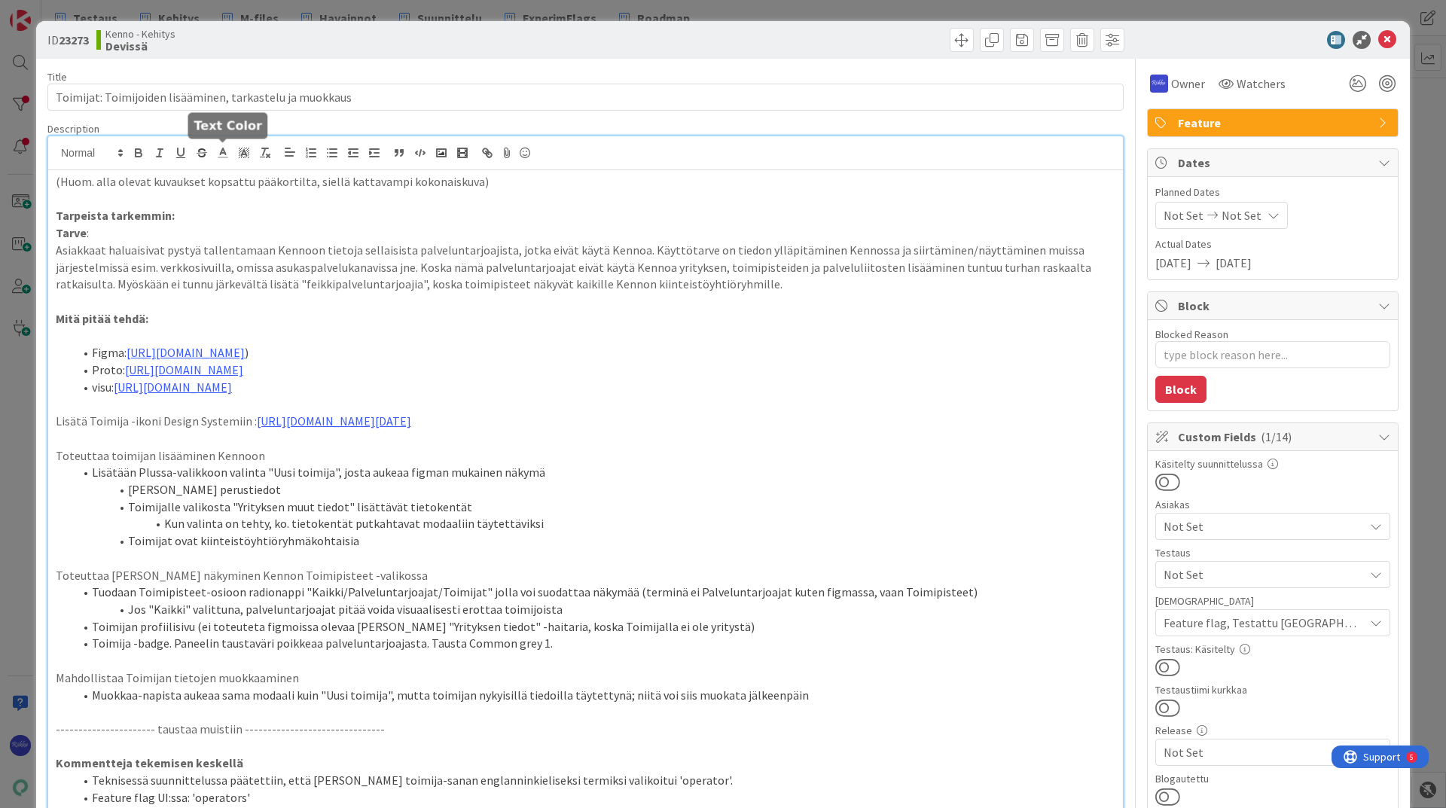
click at [221, 151] on polyline at bounding box center [223, 151] width 5 height 6
click at [239, 169] on span at bounding box center [239, 172] width 12 height 12
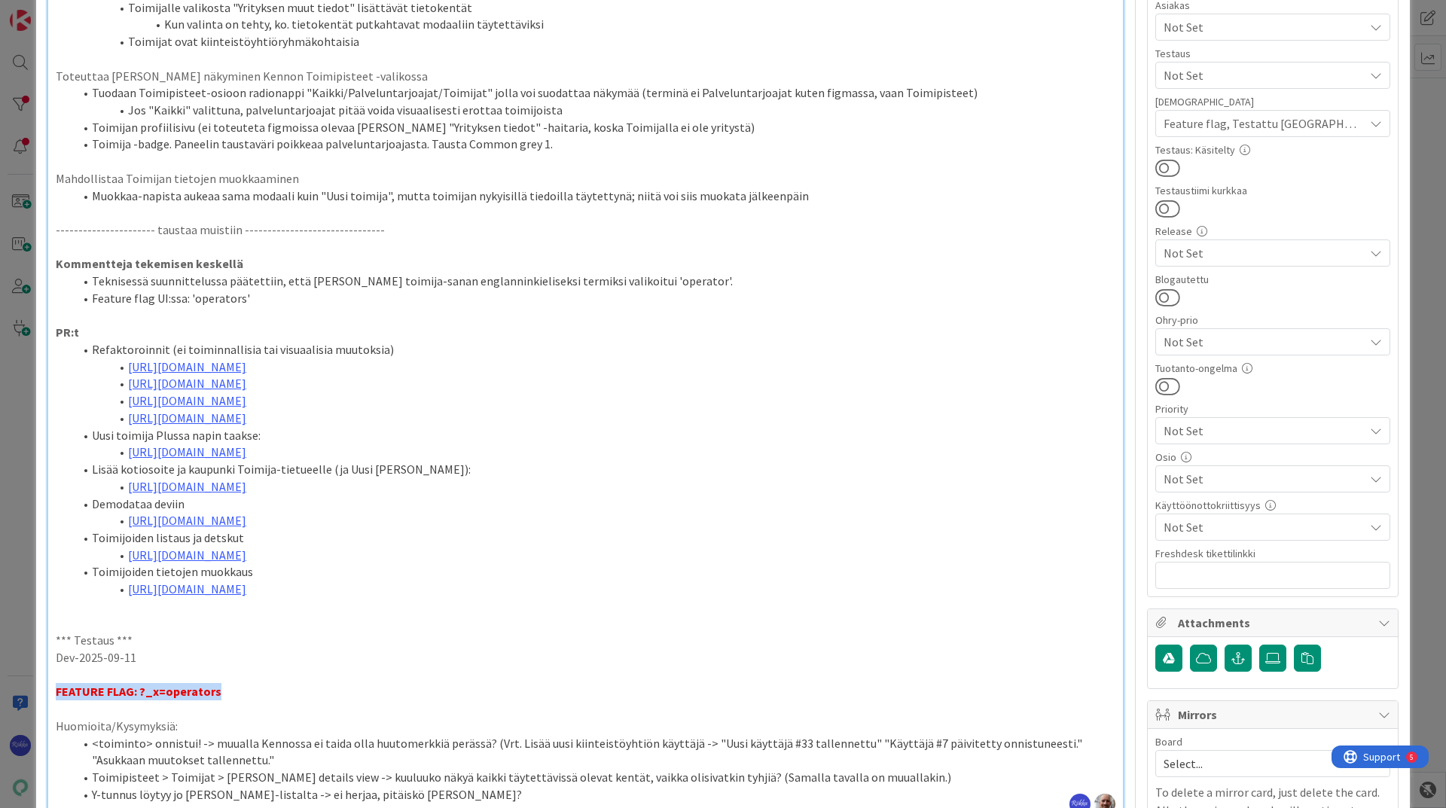
scroll to position [784, 0]
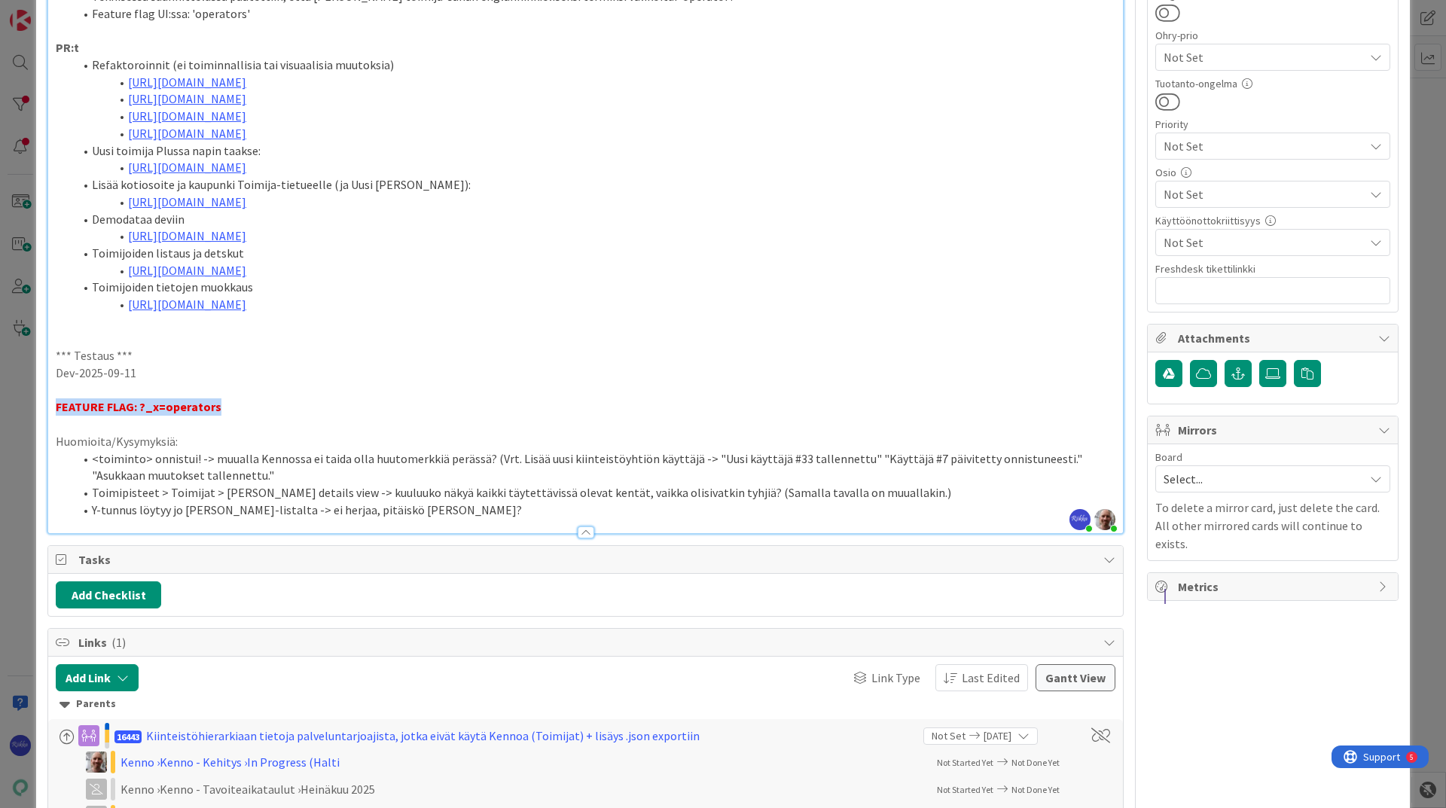
click at [346, 416] on p "FEATURE FLAG: ?_x=operators" at bounding box center [585, 406] width 1059 height 17
click at [303, 416] on p "FEATURE FLAG: ?_x=operators" at bounding box center [585, 406] width 1059 height 17
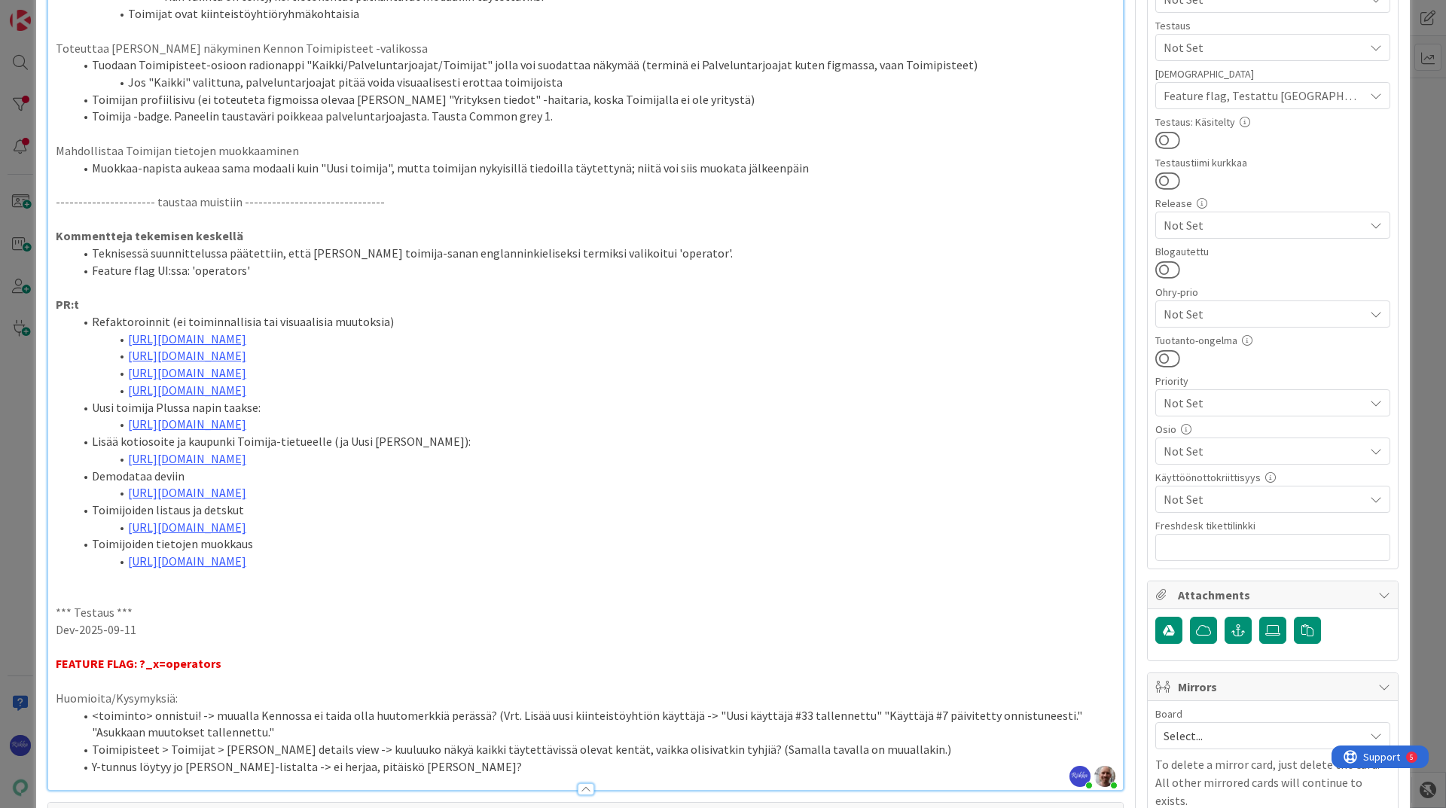
scroll to position [979, 0]
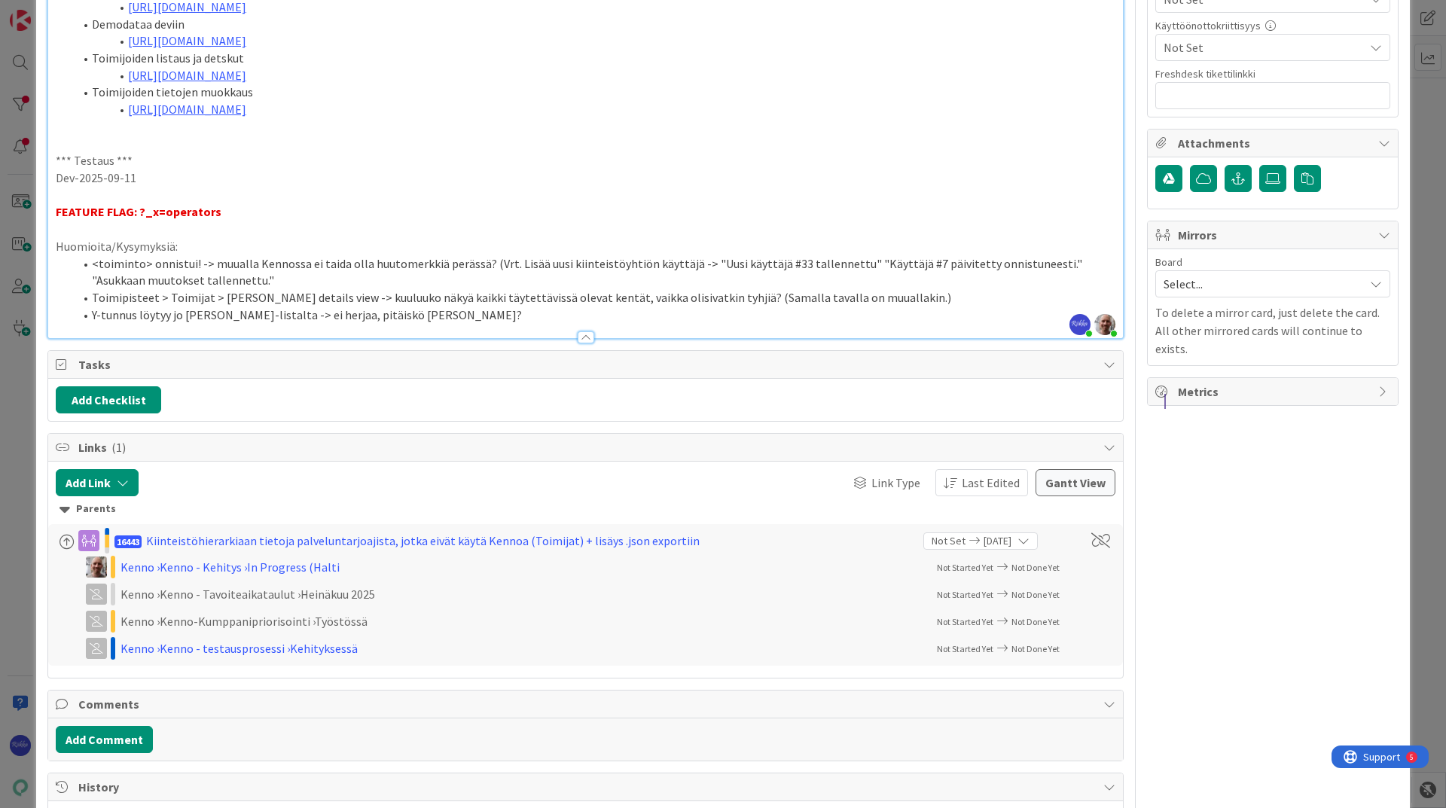
click at [482, 324] on li "Y-tunnus löytyy jo [PERSON_NAME]-listalta -> ei herjaa, pitäiskö [PERSON_NAME]?" at bounding box center [594, 314] width 1041 height 17
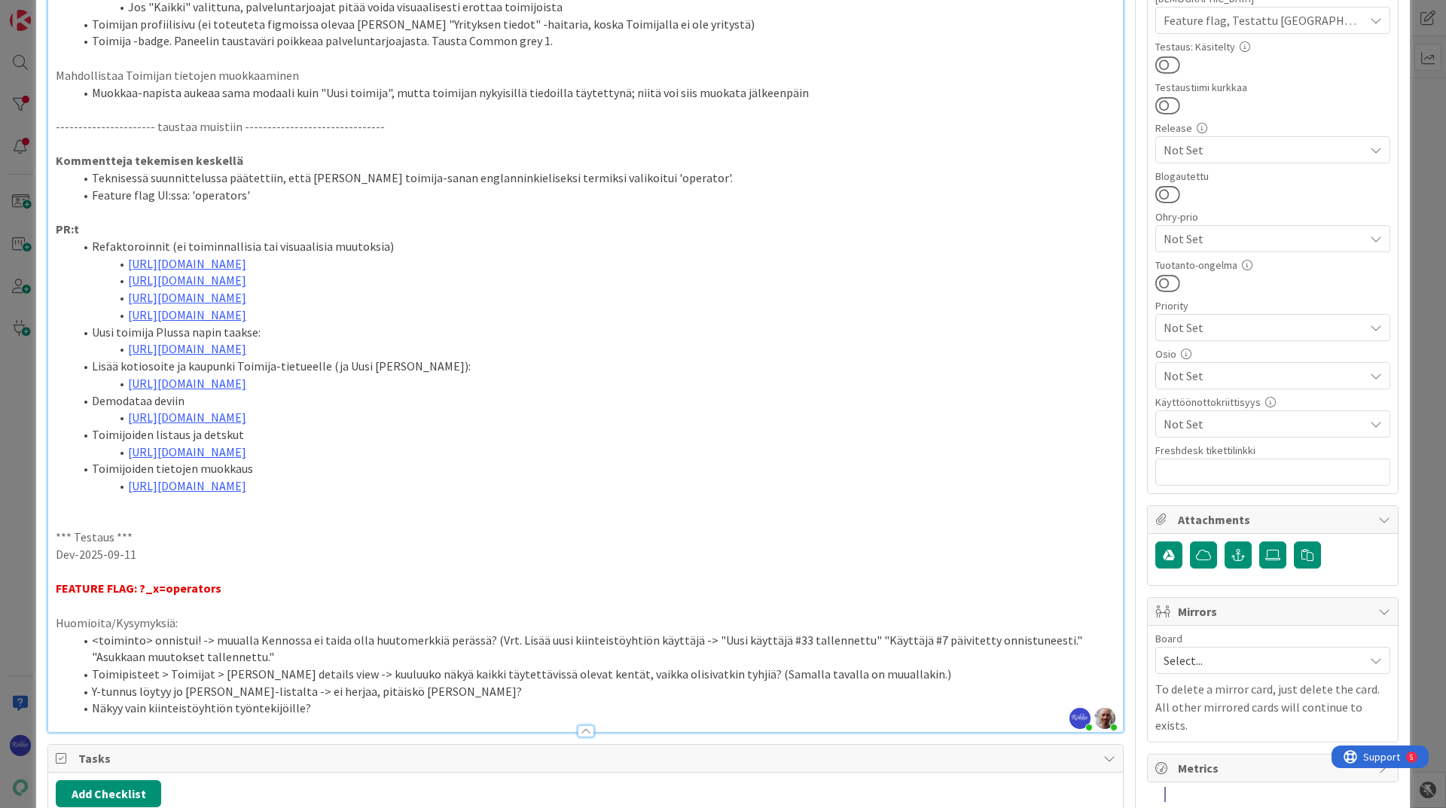
scroll to position [226, 0]
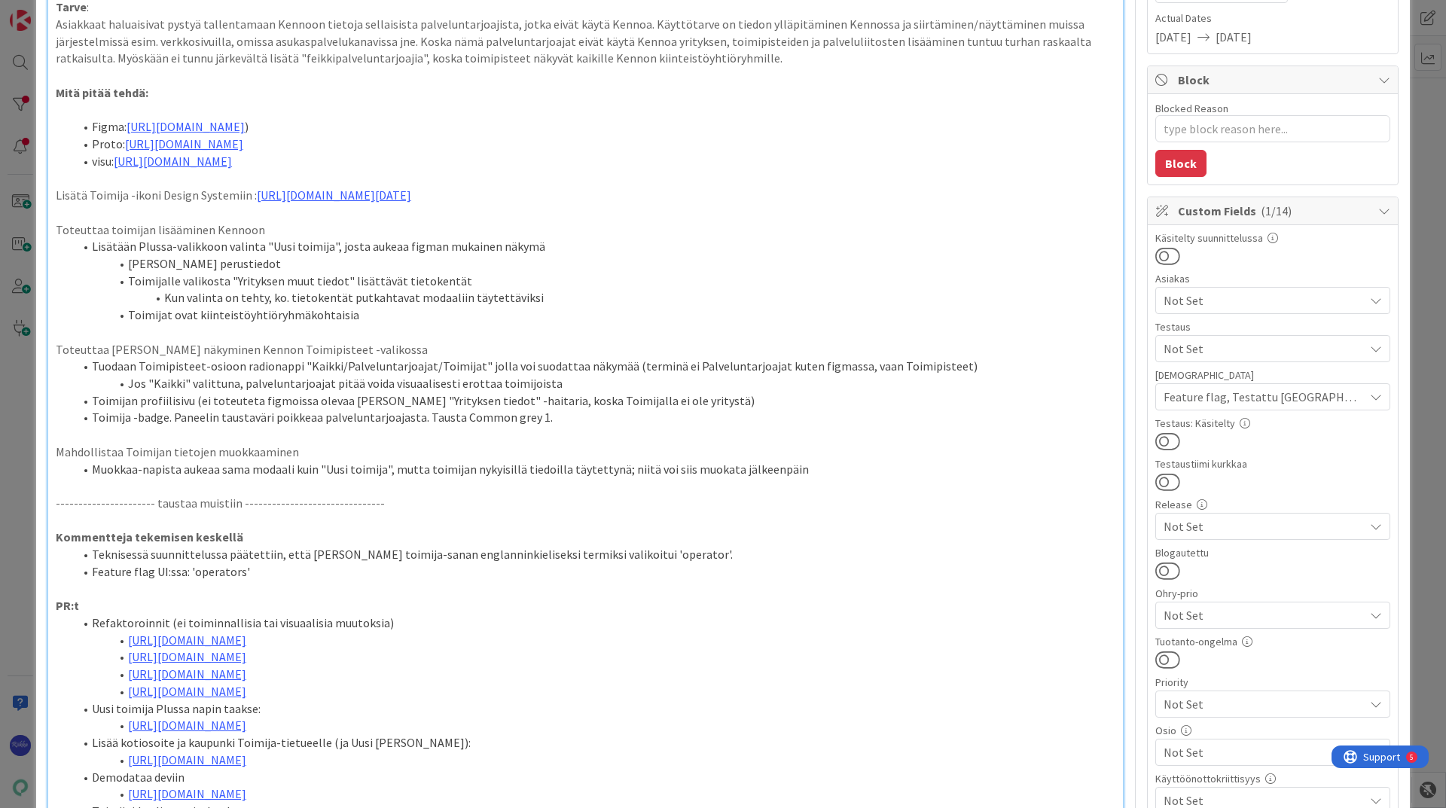
drag, startPoint x: 898, startPoint y: 178, endPoint x: 120, endPoint y: 179, distance: 778.6
click at [120, 170] on li "visu: [URL][DOMAIN_NAME]" at bounding box center [594, 161] width 1041 height 17
copy link "[URL][DOMAIN_NAME]"
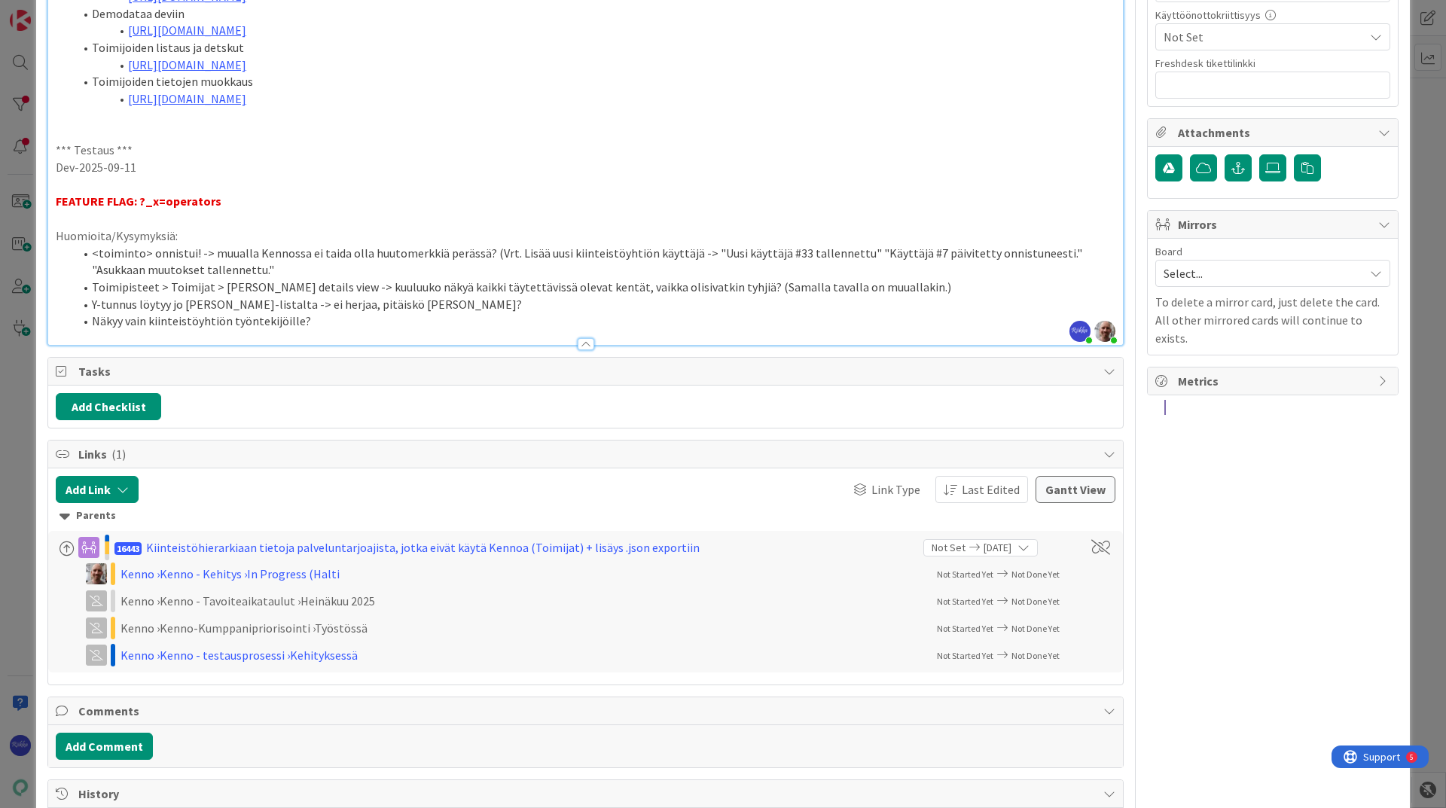
scroll to position [1130, 0]
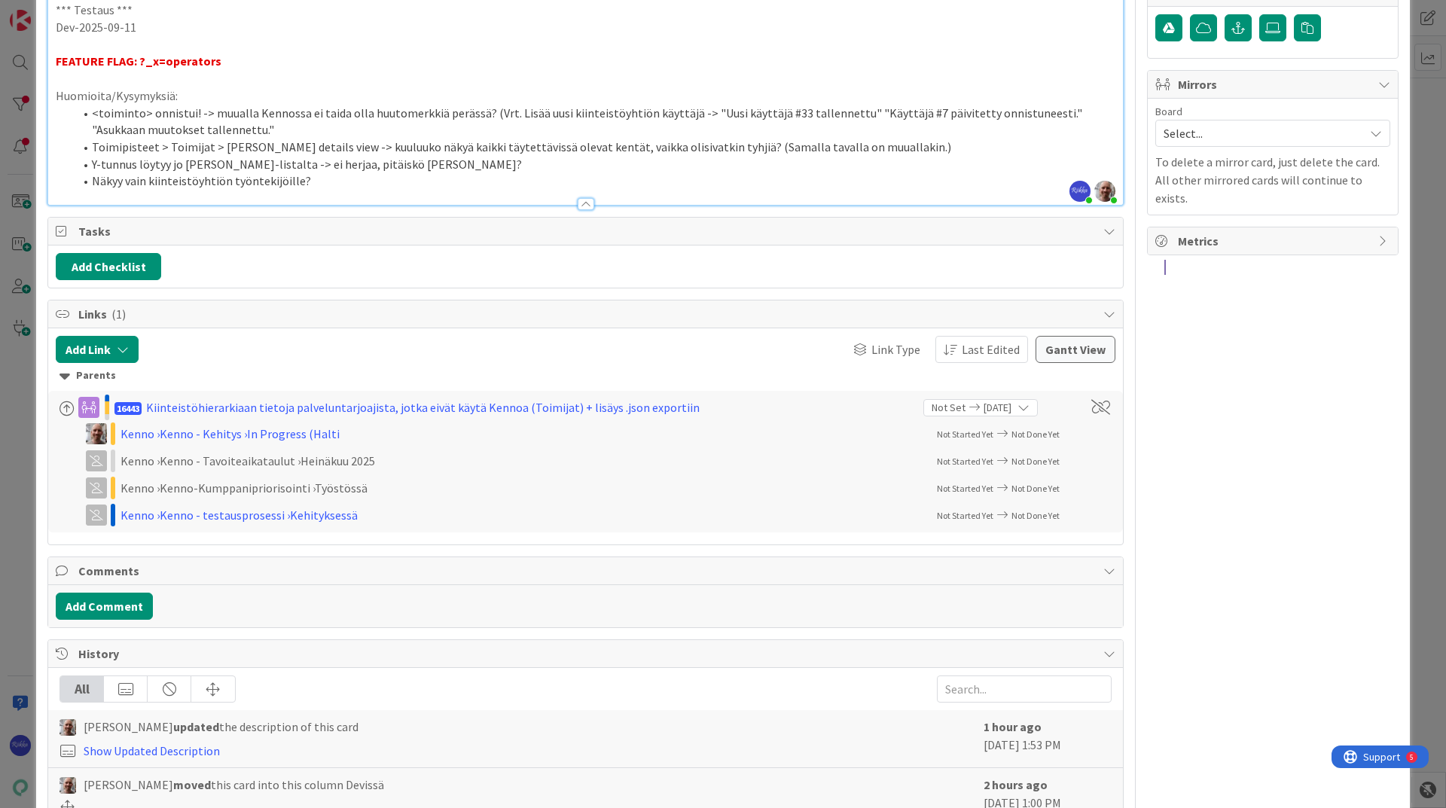
click at [348, 190] on li "Näkyy vain kiinteistöyhtiön työntekijöille?" at bounding box center [594, 180] width 1041 height 17
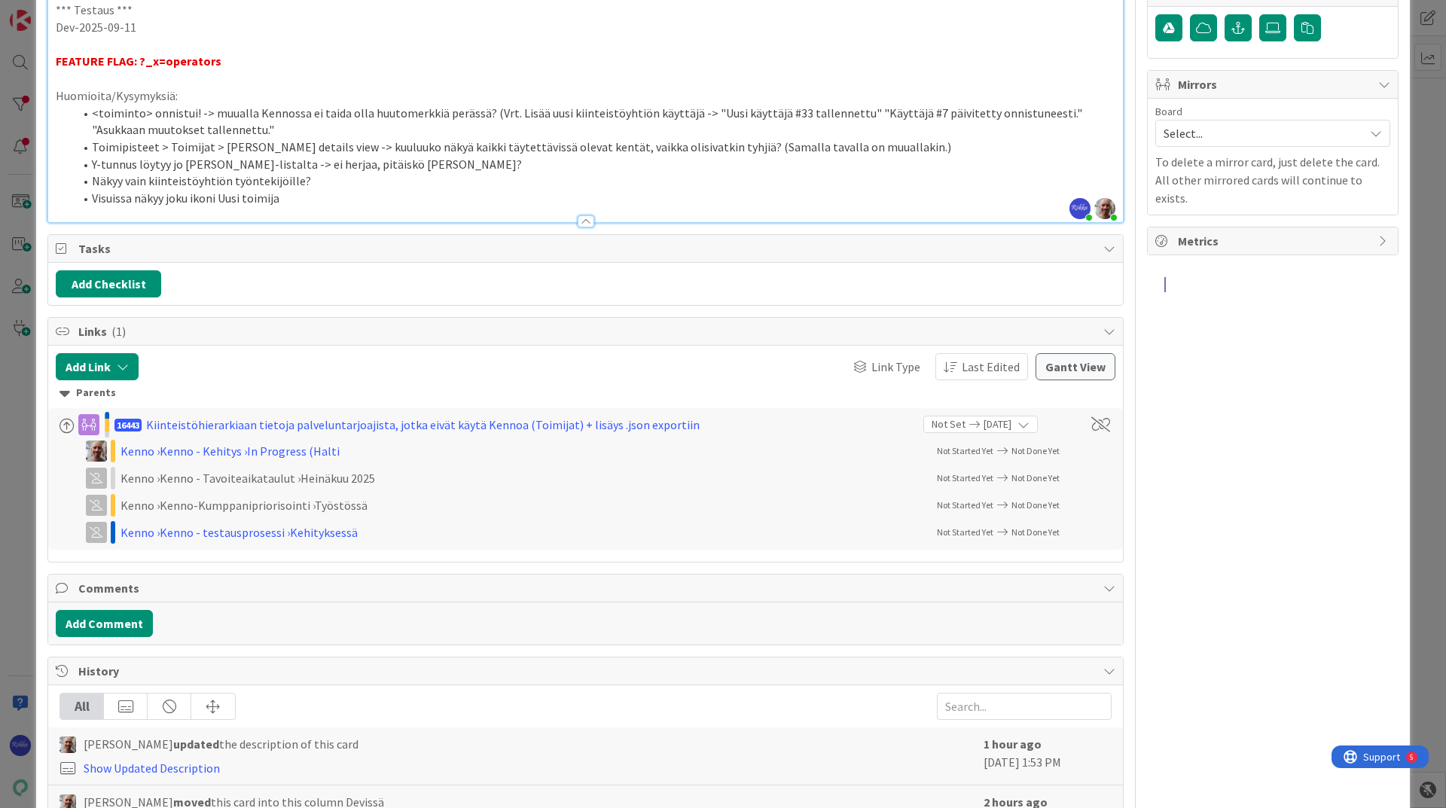
click at [91, 207] on li "Visuissa näkyy joku ikoni Uusi toimija" at bounding box center [594, 198] width 1041 height 17
click at [319, 207] on li "Plus > Uusi toimija - Visuissa näkyy joku ikoni Uusi toimija" at bounding box center [594, 198] width 1041 height 17
click at [480, 207] on li "Plus > [PERSON_NAME] toimija - Visuissa näkyy joku ikoni ennen Uusi toimija" at bounding box center [594, 198] width 1041 height 17
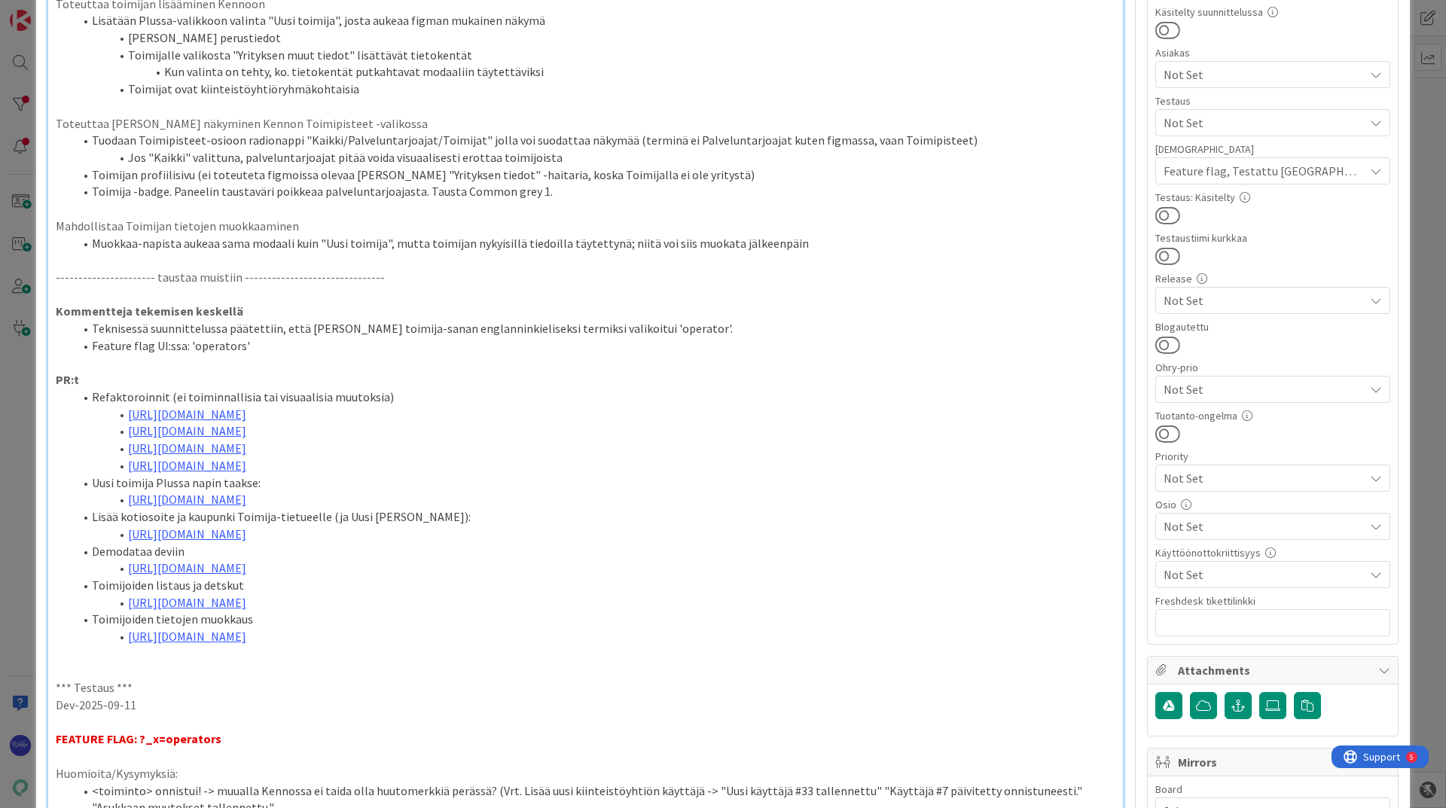
scroll to position [0, 0]
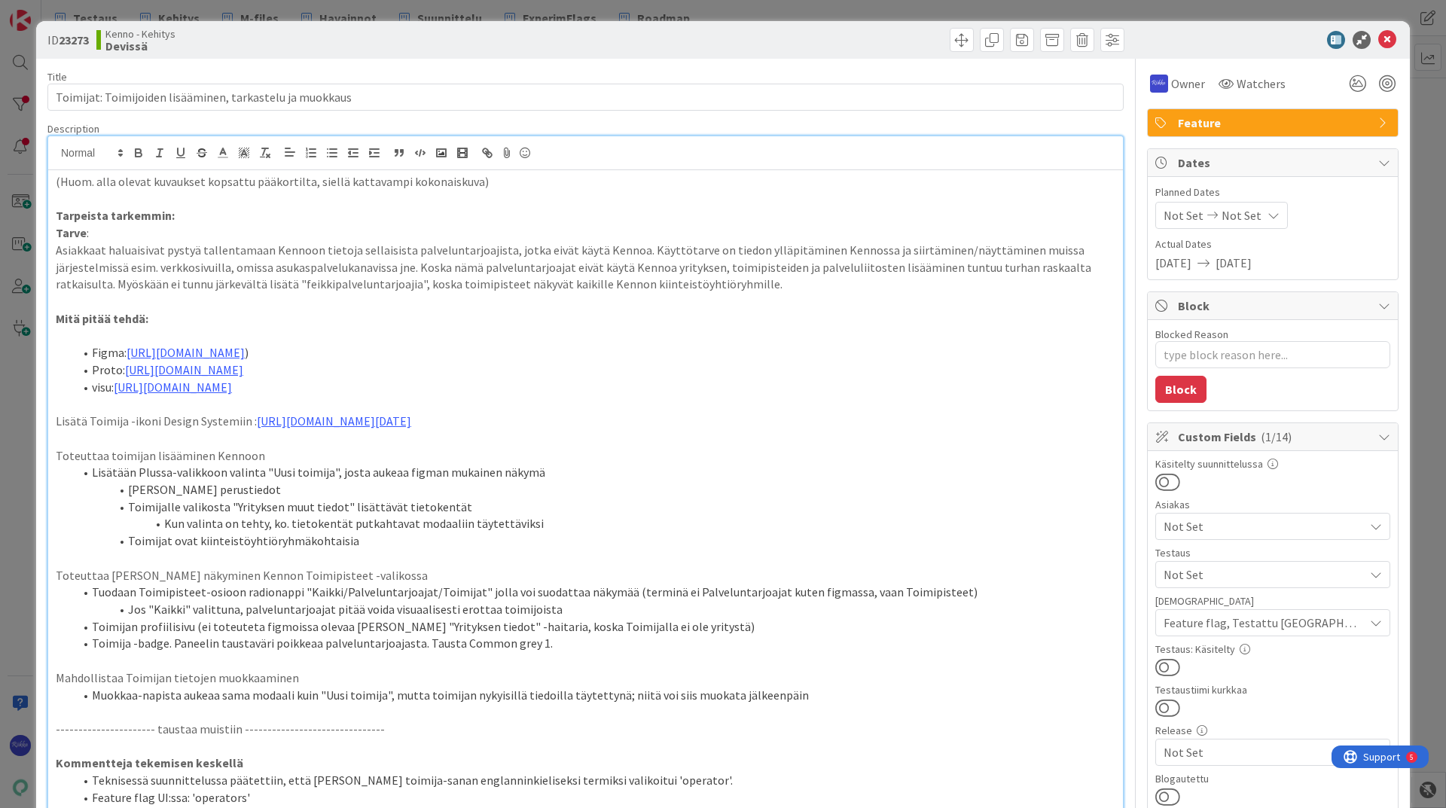
drag, startPoint x: 845, startPoint y: 386, endPoint x: 127, endPoint y: 371, distance: 718.5
click at [127, 371] on li "Proto: [URL][DOMAIN_NAME]" at bounding box center [594, 369] width 1041 height 17
copy link "[URL][DOMAIN_NAME]"
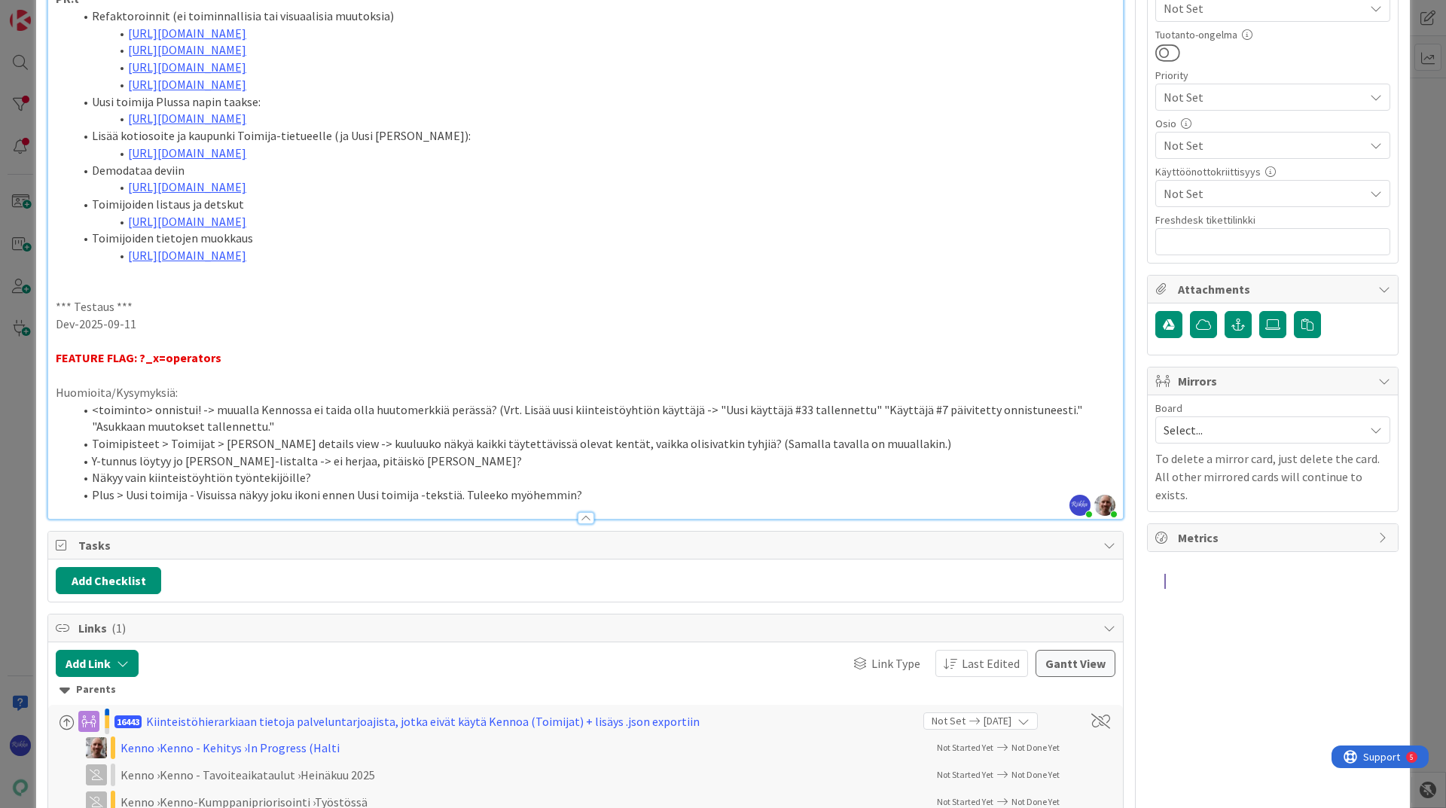
scroll to position [904, 0]
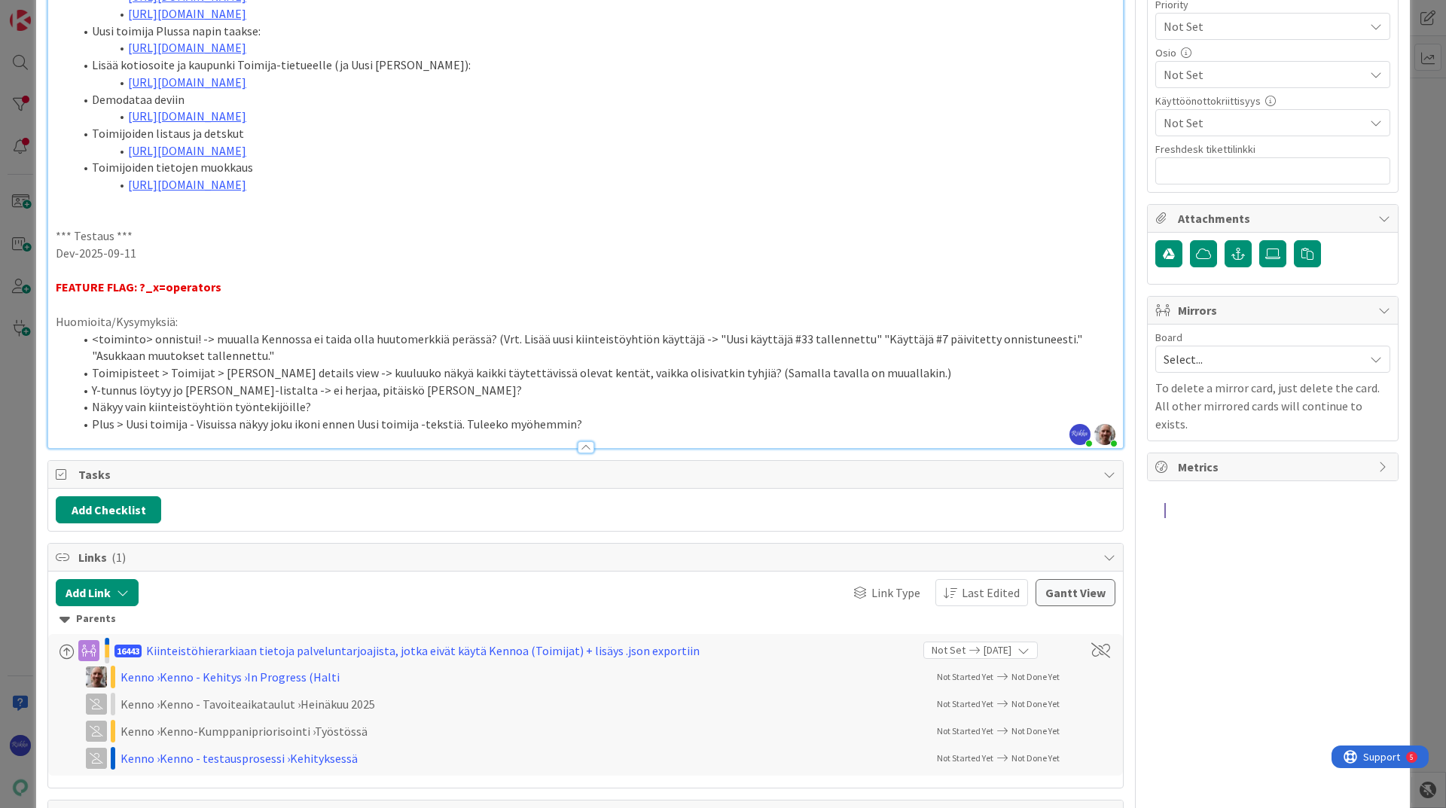
click at [251, 364] on li "<toiminto> onnistui! -> muualla Kennossa ei taida olla huutomerkkiä perässä? (V…" at bounding box center [594, 348] width 1041 height 34
click at [599, 433] on li "Plus > Uusi toimija - Visuissa näkyy joku ikoni ennen Uusi toimija -tekstiä. Tu…" at bounding box center [594, 424] width 1041 height 17
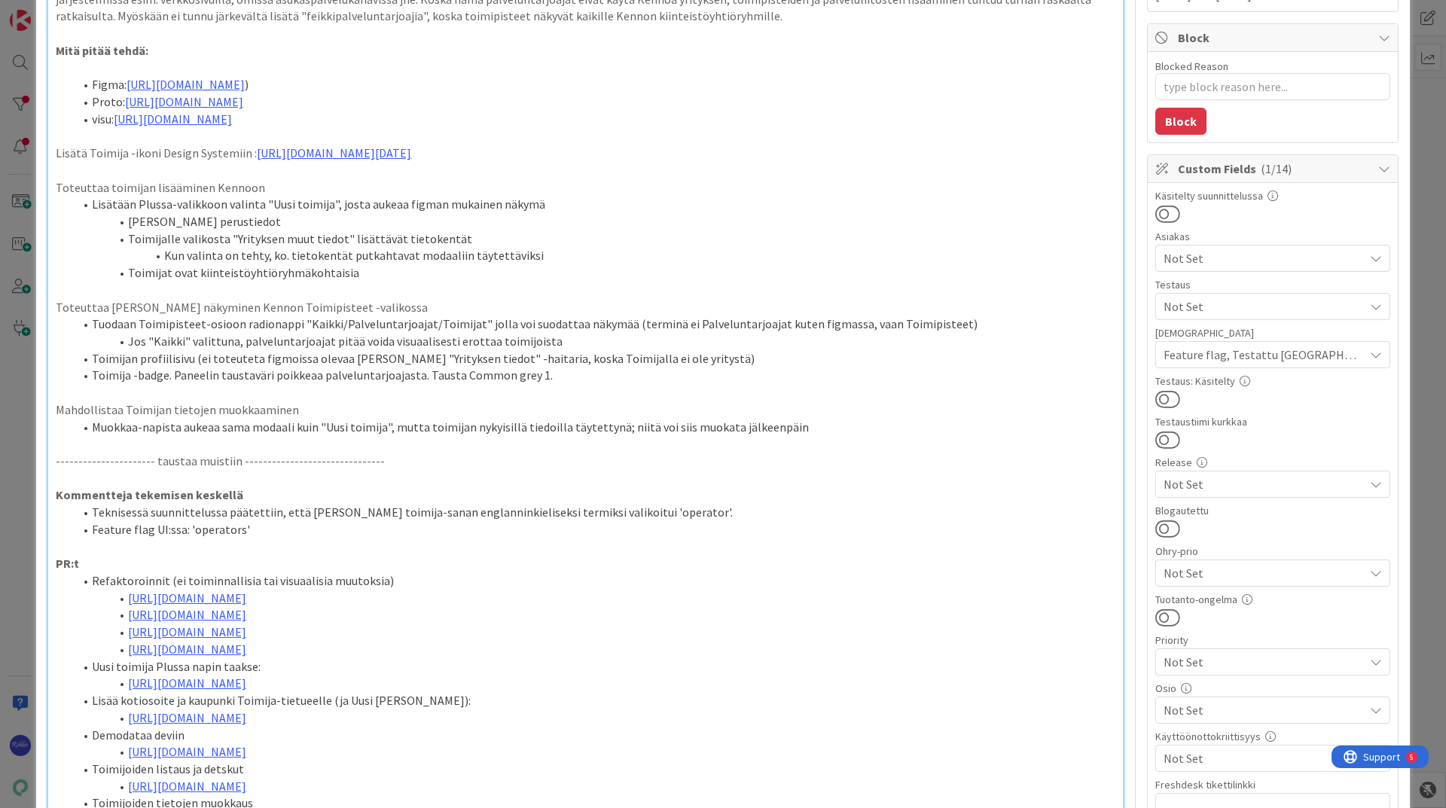
scroll to position [75, 0]
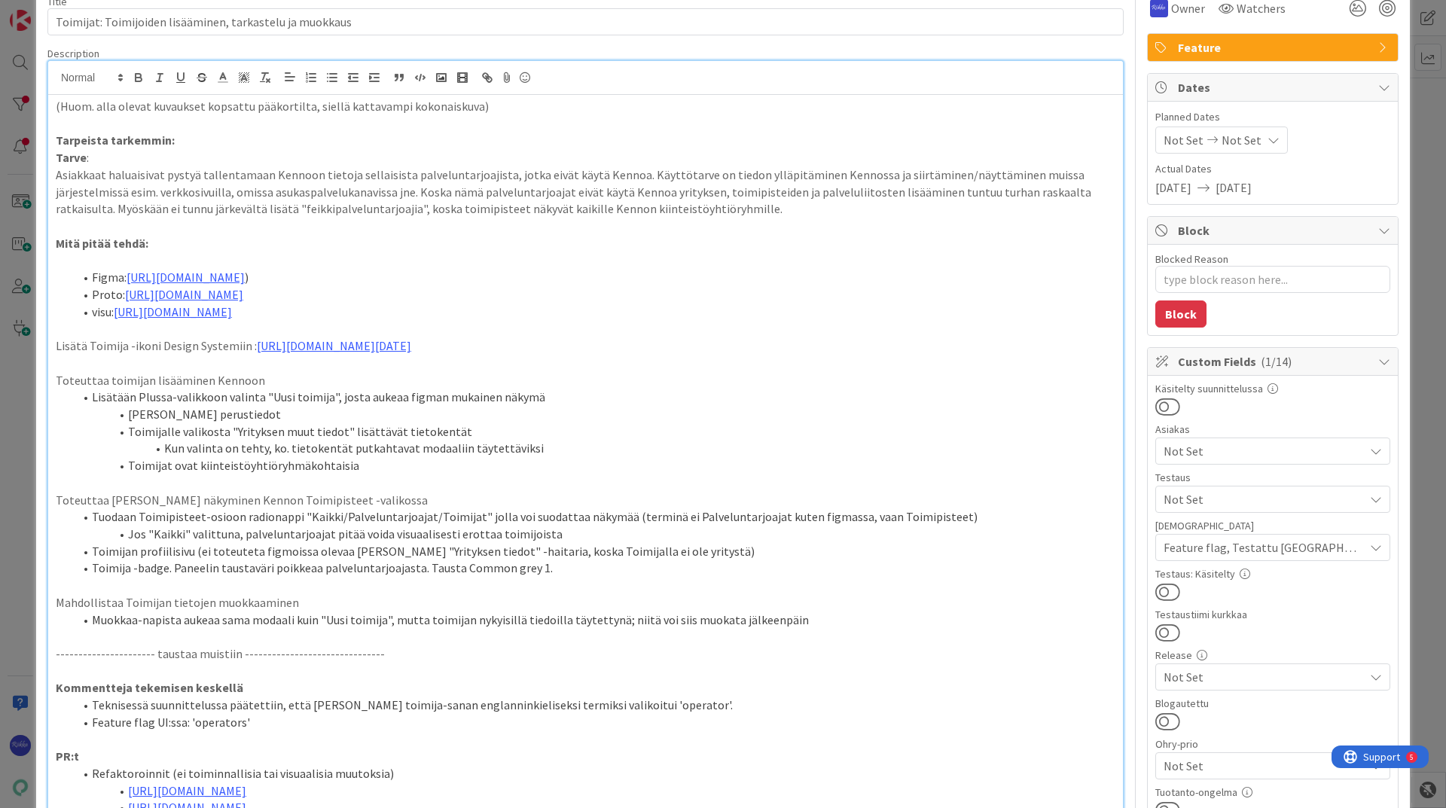
drag, startPoint x: 914, startPoint y: 279, endPoint x: 130, endPoint y: 279, distance: 784.6
click at [130, 279] on li "Figma: [URL][DOMAIN_NAME] )" at bounding box center [594, 277] width 1041 height 17
copy li "[URL][DOMAIN_NAME] )"
click at [690, 509] on p "Toteuttaa [PERSON_NAME] näkyminen Kennon Toimipisteet -valikossa" at bounding box center [585, 500] width 1059 height 17
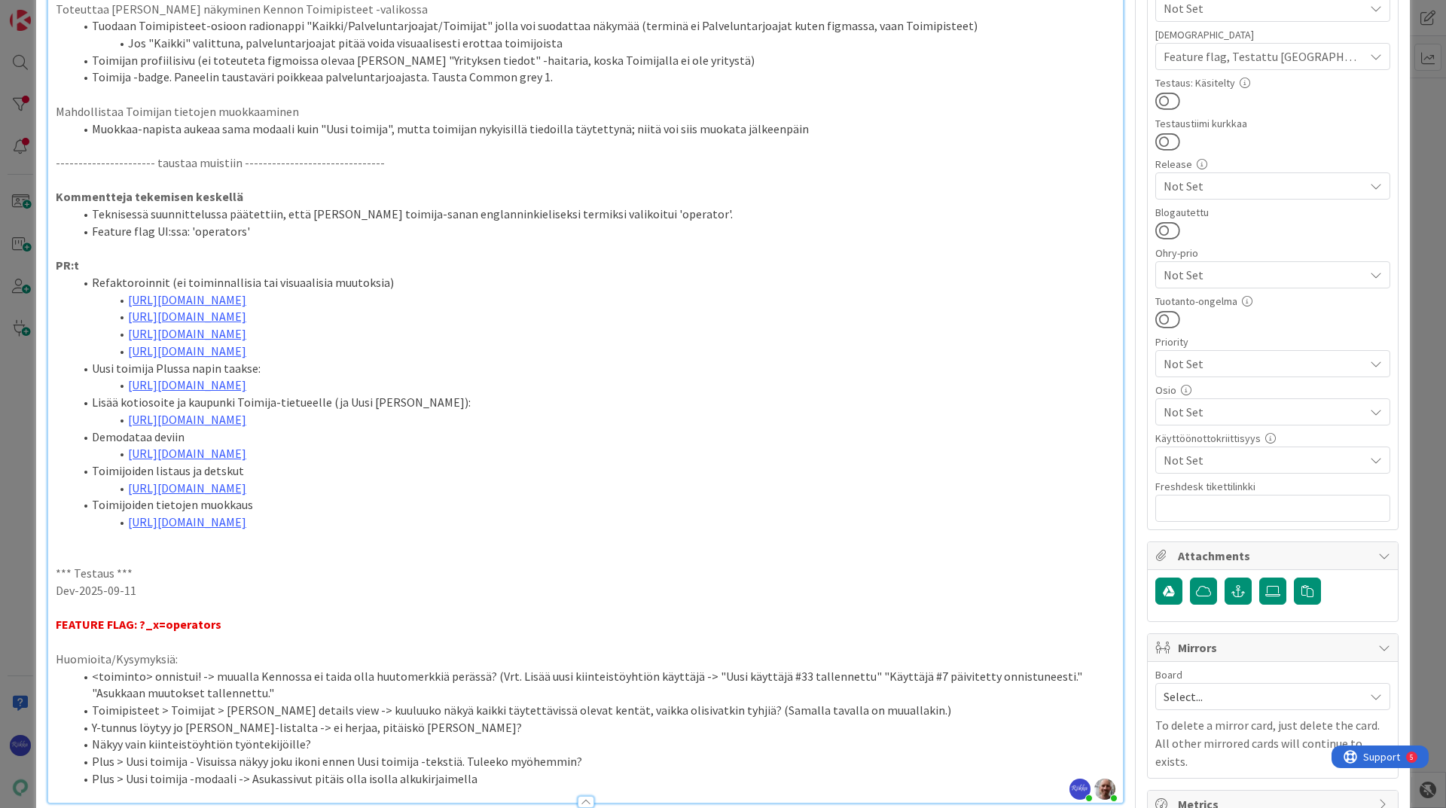
scroll to position [527, 0]
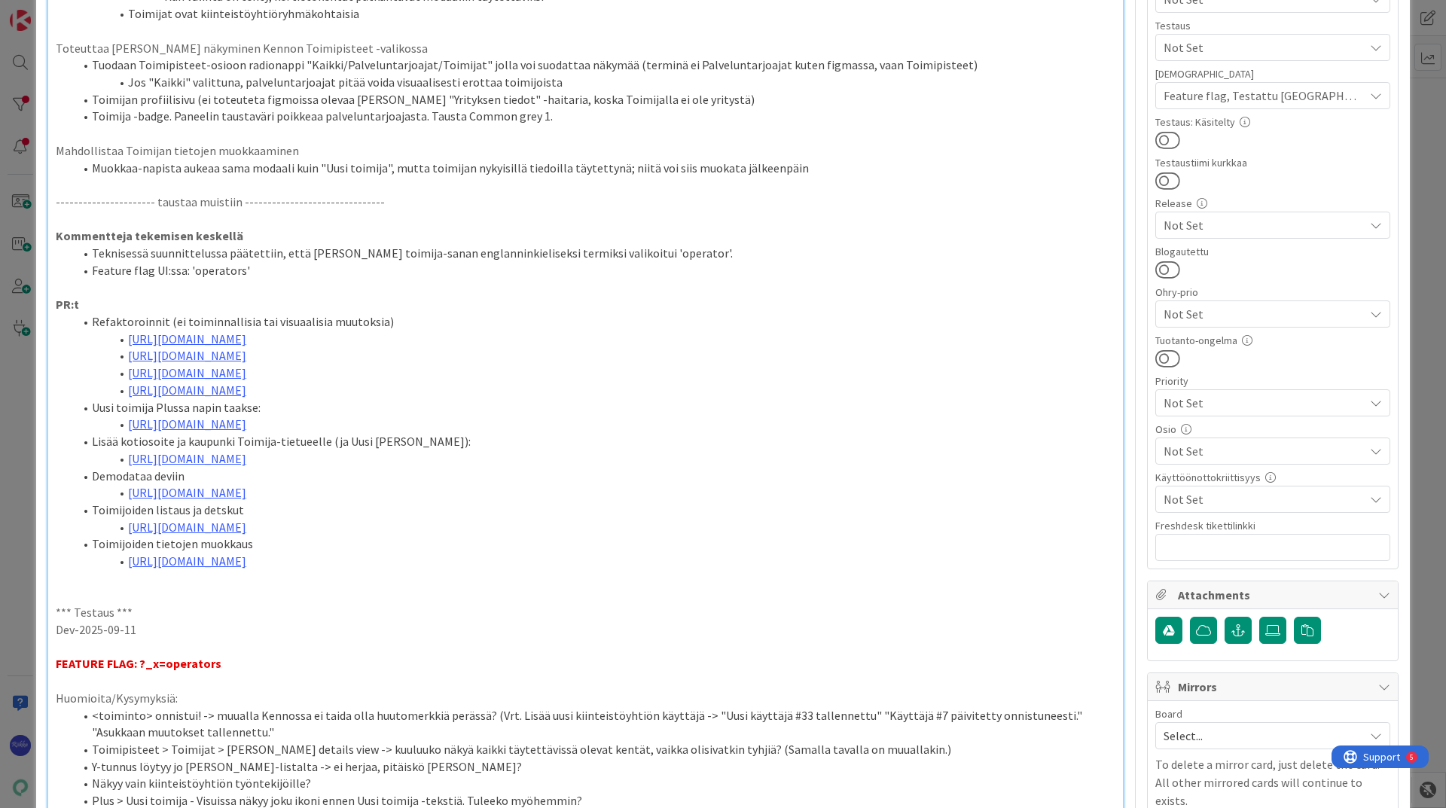
drag, startPoint x: 371, startPoint y: 357, endPoint x: 126, endPoint y: 358, distance: 245.5
click at [126, 348] on li "[URL][DOMAIN_NAME]" at bounding box center [594, 339] width 1041 height 17
copy link "[URL][DOMAIN_NAME]"
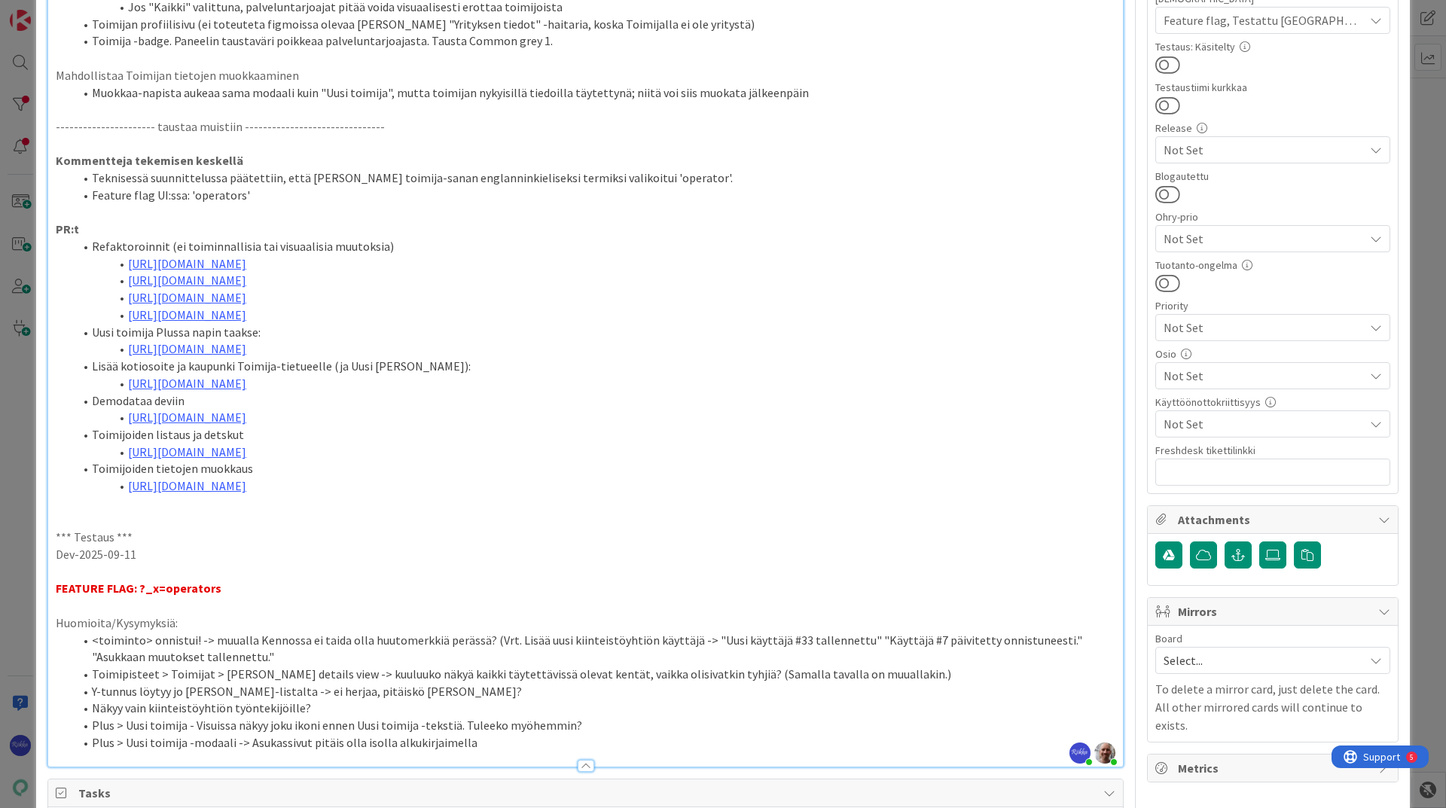
drag, startPoint x: 379, startPoint y: 367, endPoint x: 127, endPoint y: 369, distance: 252.3
click at [127, 358] on li "[URL][DOMAIN_NAME]" at bounding box center [594, 348] width 1041 height 17
copy link "[URL][DOMAIN_NAME]"
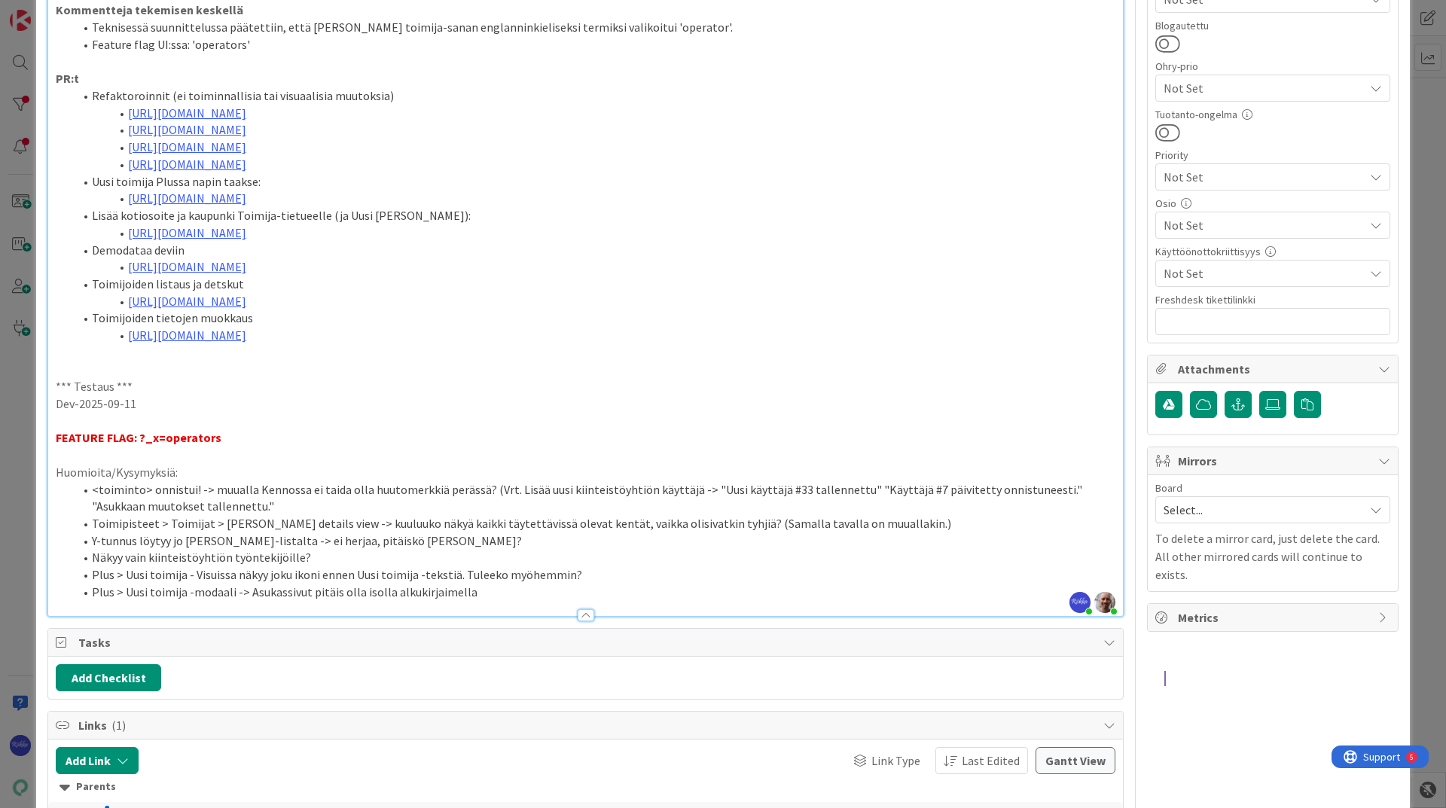
click at [361, 538] on li "Y-tunnus löytyy jo [PERSON_NAME]-listalta -> ei herjaa, pitäiskö [PERSON_NAME]?" at bounding box center [594, 540] width 1041 height 17
click at [654, 538] on li "Y-tunnus löytyy jo [PERSON_NAME]-listalta -> ei herjaa, vaikka lisää saman Y-tu…" at bounding box center [594, 540] width 1041 height 17
drag, startPoint x: 364, startPoint y: 255, endPoint x: 130, endPoint y: 249, distance: 234.3
click at [130, 242] on li "[URL][DOMAIN_NAME]" at bounding box center [594, 232] width 1041 height 17
copy link "[URL][DOMAIN_NAME]"
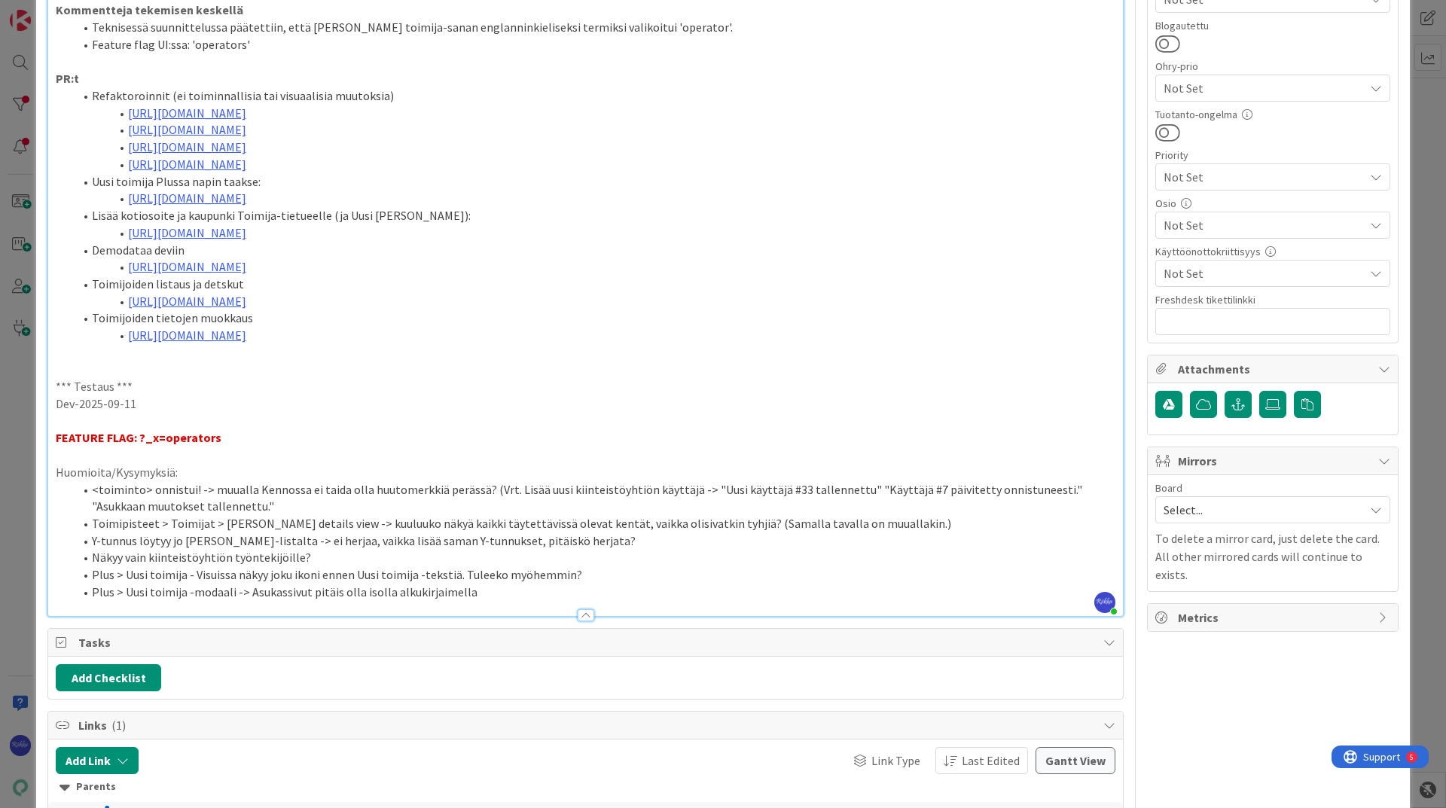
drag, startPoint x: 371, startPoint y: 287, endPoint x: 129, endPoint y: 287, distance: 242.5
click at [129, 276] on li "[URL][DOMAIN_NAME]" at bounding box center [594, 266] width 1041 height 17
copy link "[URL][DOMAIN_NAME]"
drag, startPoint x: 374, startPoint y: 318, endPoint x: 130, endPoint y: 322, distance: 244.8
click at [130, 310] on li "[URL][DOMAIN_NAME]" at bounding box center [594, 301] width 1041 height 17
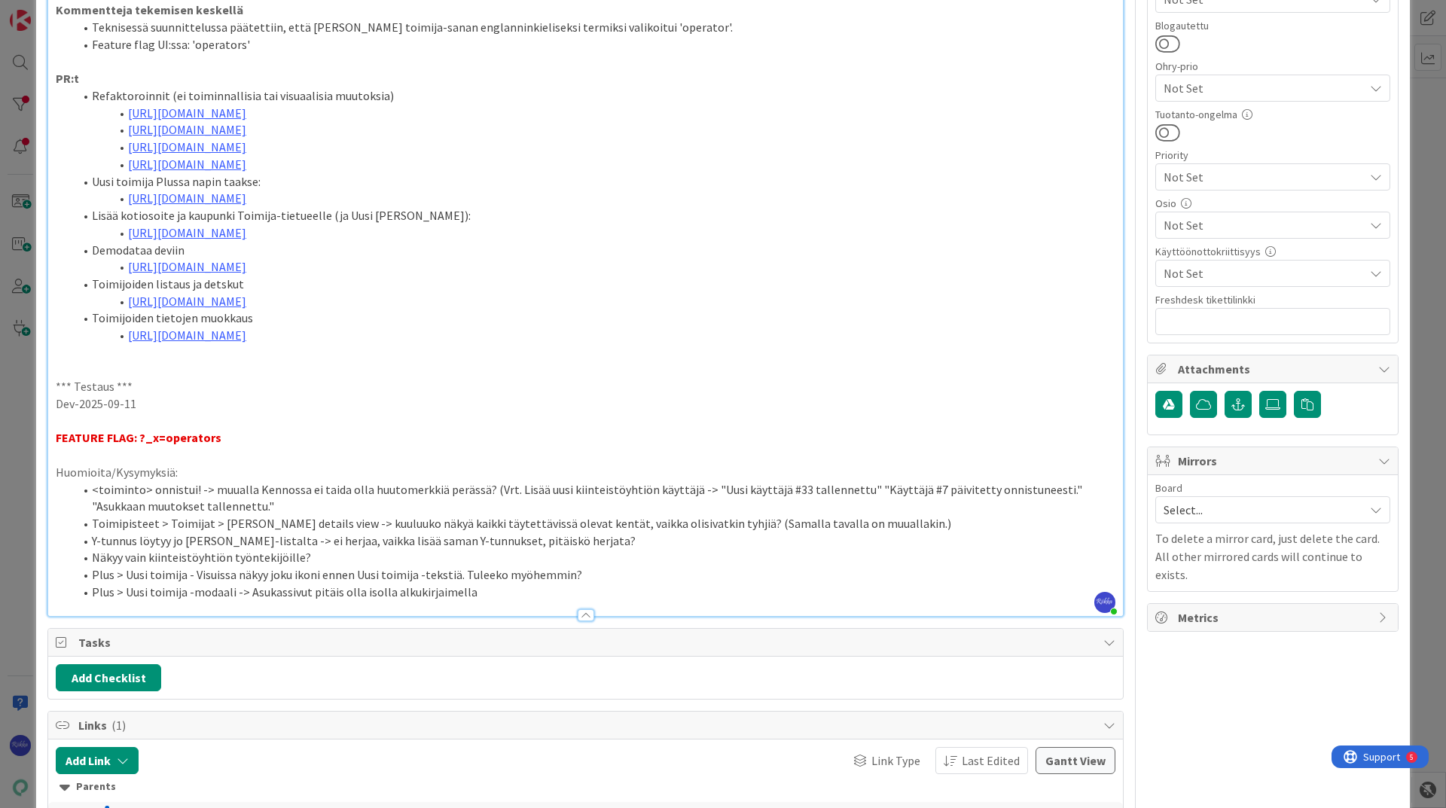
copy link "[URL][DOMAIN_NAME]"
drag, startPoint x: 367, startPoint y: 351, endPoint x: 130, endPoint y: 355, distance: 238.0
click at [130, 344] on li "[URL][DOMAIN_NAME]" at bounding box center [594, 335] width 1041 height 17
copy link "[URL][DOMAIN_NAME]"
click at [476, 538] on li "Plus > Uusi toimija -modaali -> Asukassivut pitäis olla isolla alkukirjaimella" at bounding box center [594, 592] width 1041 height 17
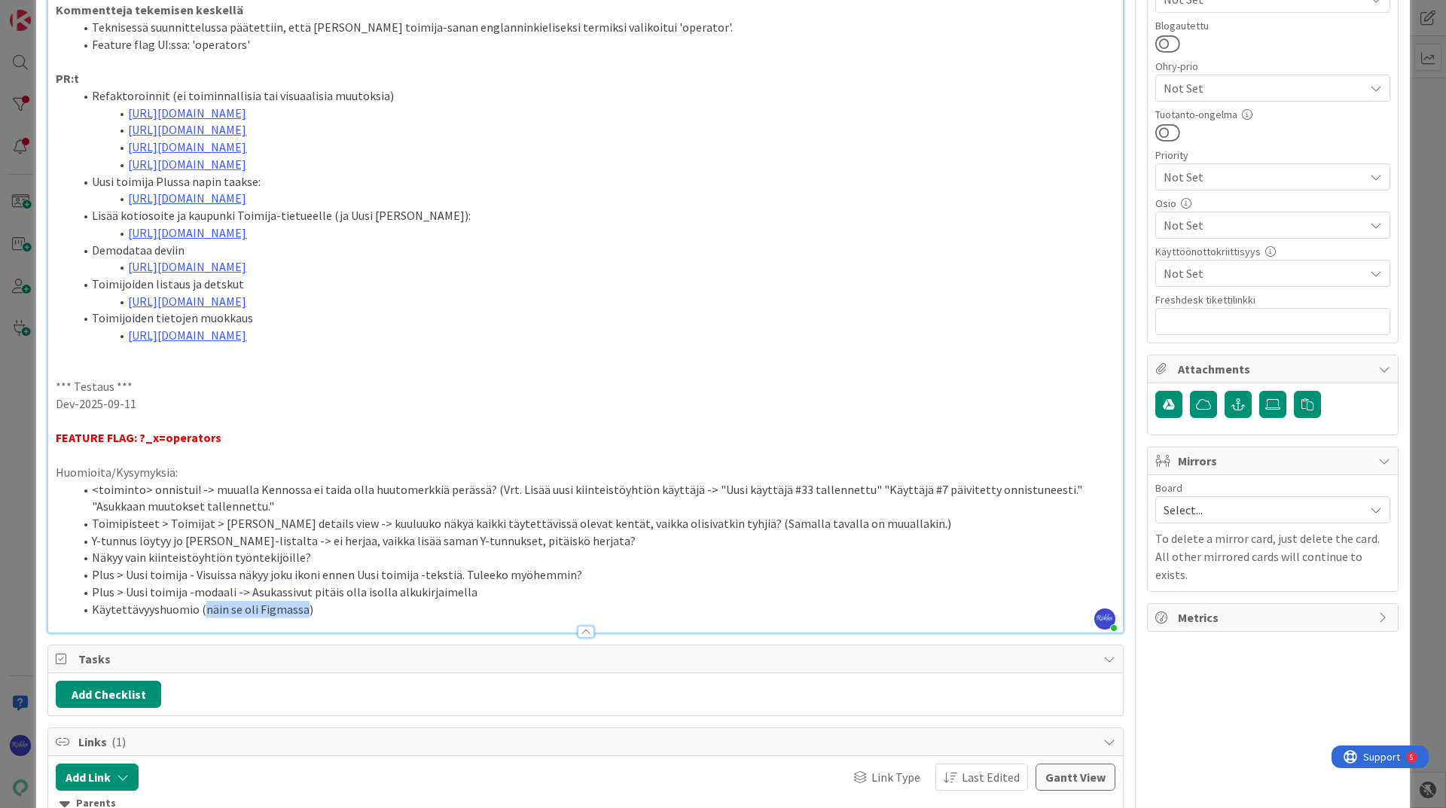
drag, startPoint x: 202, startPoint y: 624, endPoint x: 300, endPoint y: 630, distance: 98.1
click at [300, 538] on li "Käytettävyyshuomio (näin se oli Figmassa)" at bounding box center [594, 609] width 1041 height 17
click at [498, 538] on li "Käytettävyyshuomio (kehitys on tehty Figman mukaan, eli toimii sovitusti)" at bounding box center [594, 609] width 1041 height 17
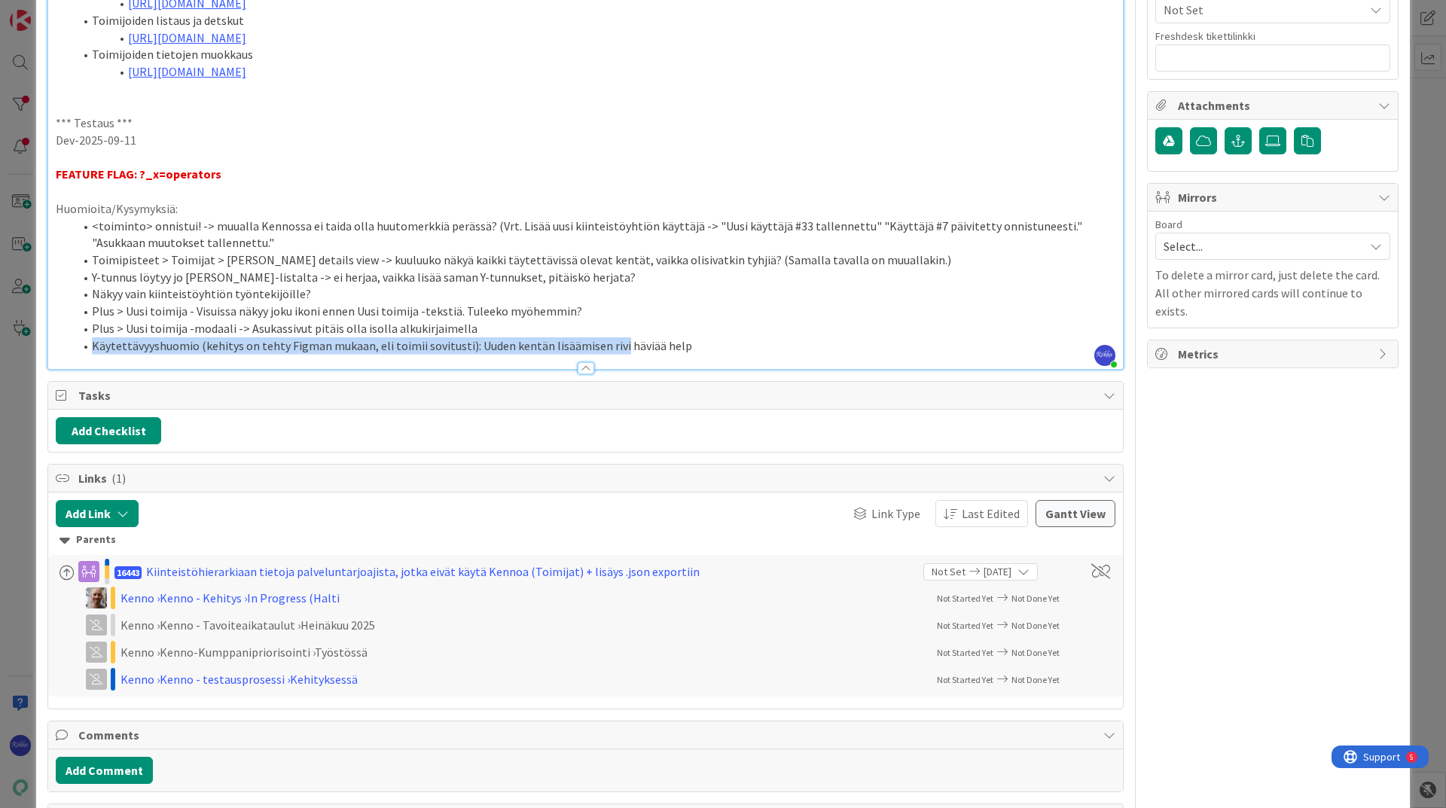
scroll to position [1460, 0]
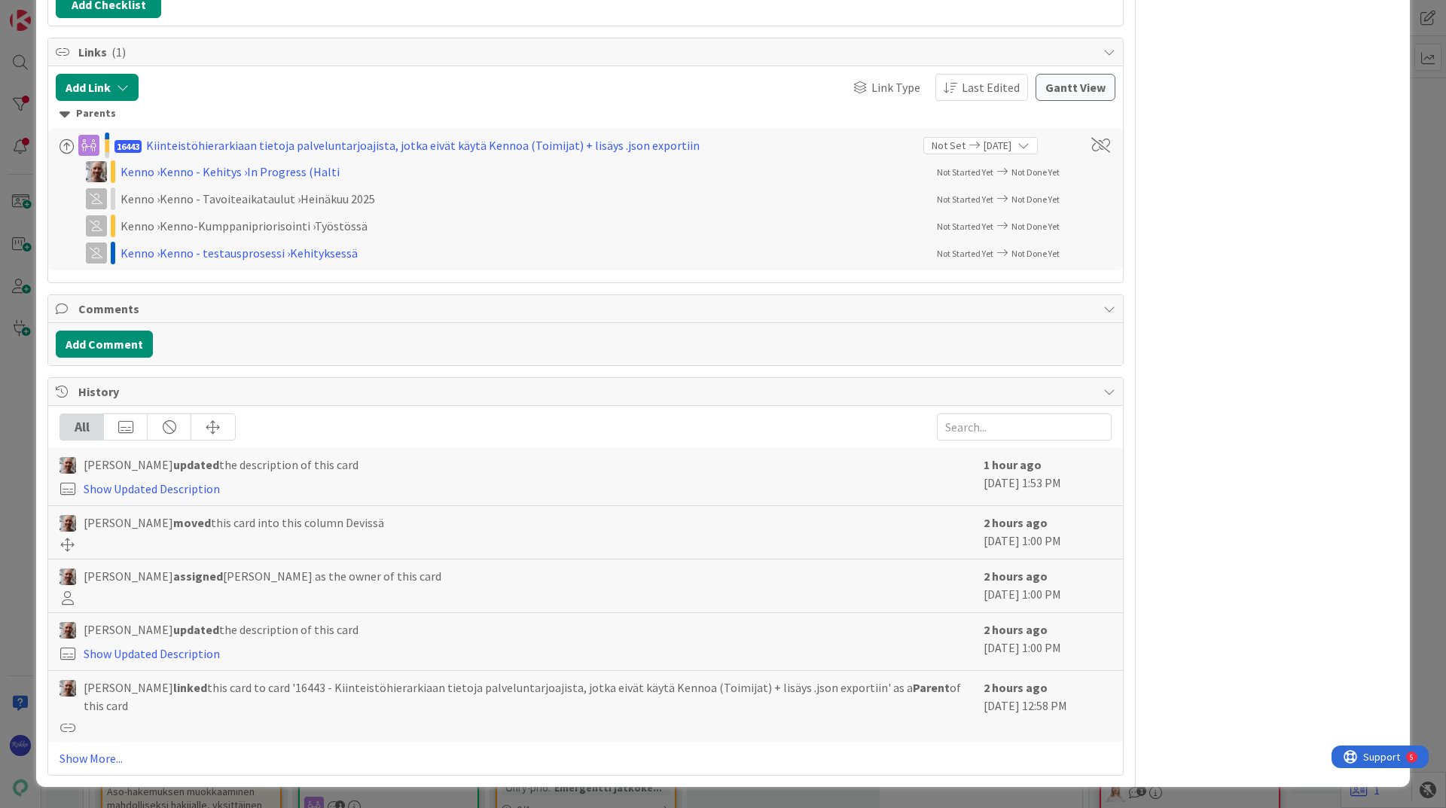
drag, startPoint x: 612, startPoint y: 627, endPoint x: 1443, endPoint y: 799, distance: 848.3
click at [963, 538] on html "Testaus Kehitys M-files Havainnot Suunnittelu ExperimFlags Roadmap Testaus Kehi…" at bounding box center [723, 404] width 1446 height 808
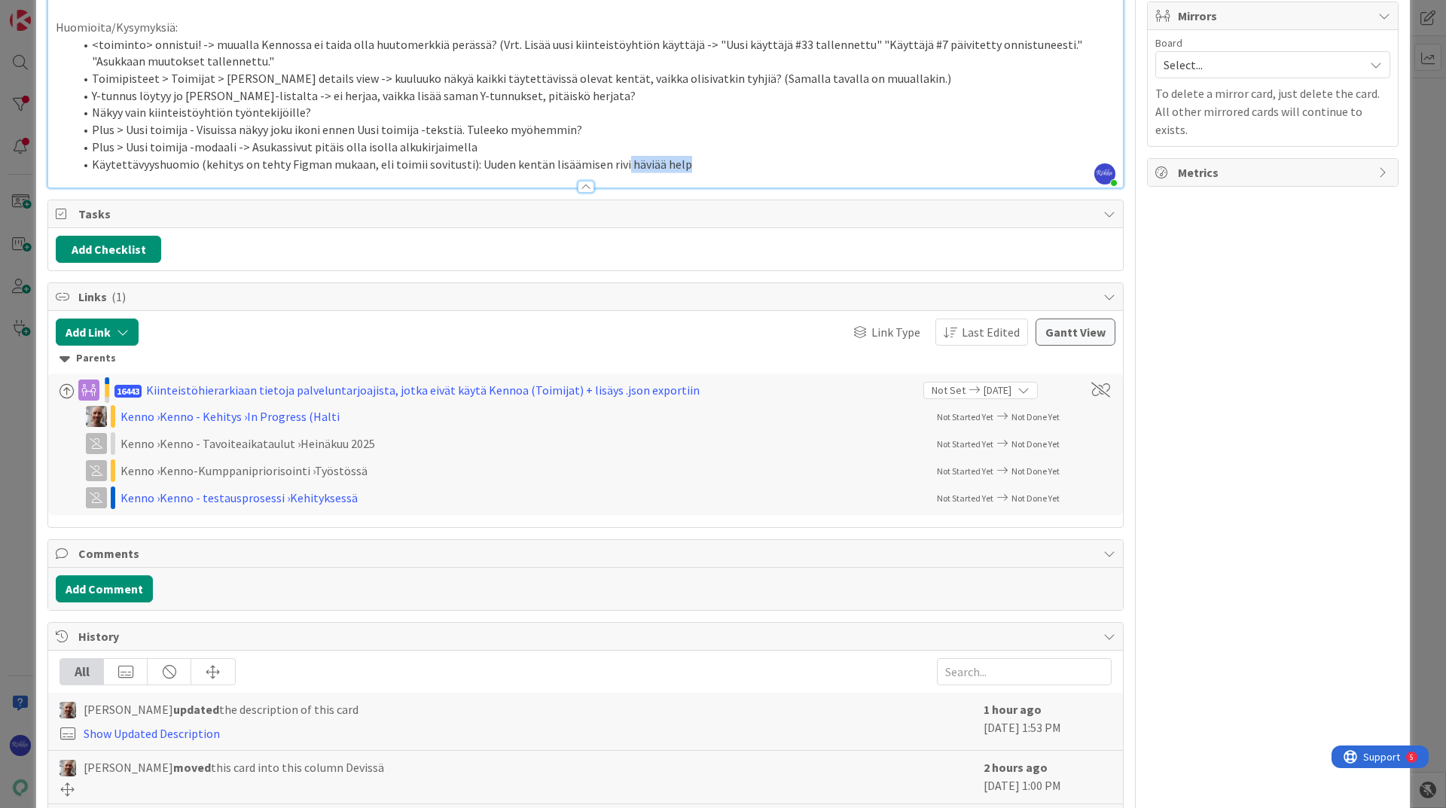
scroll to position [1008, 0]
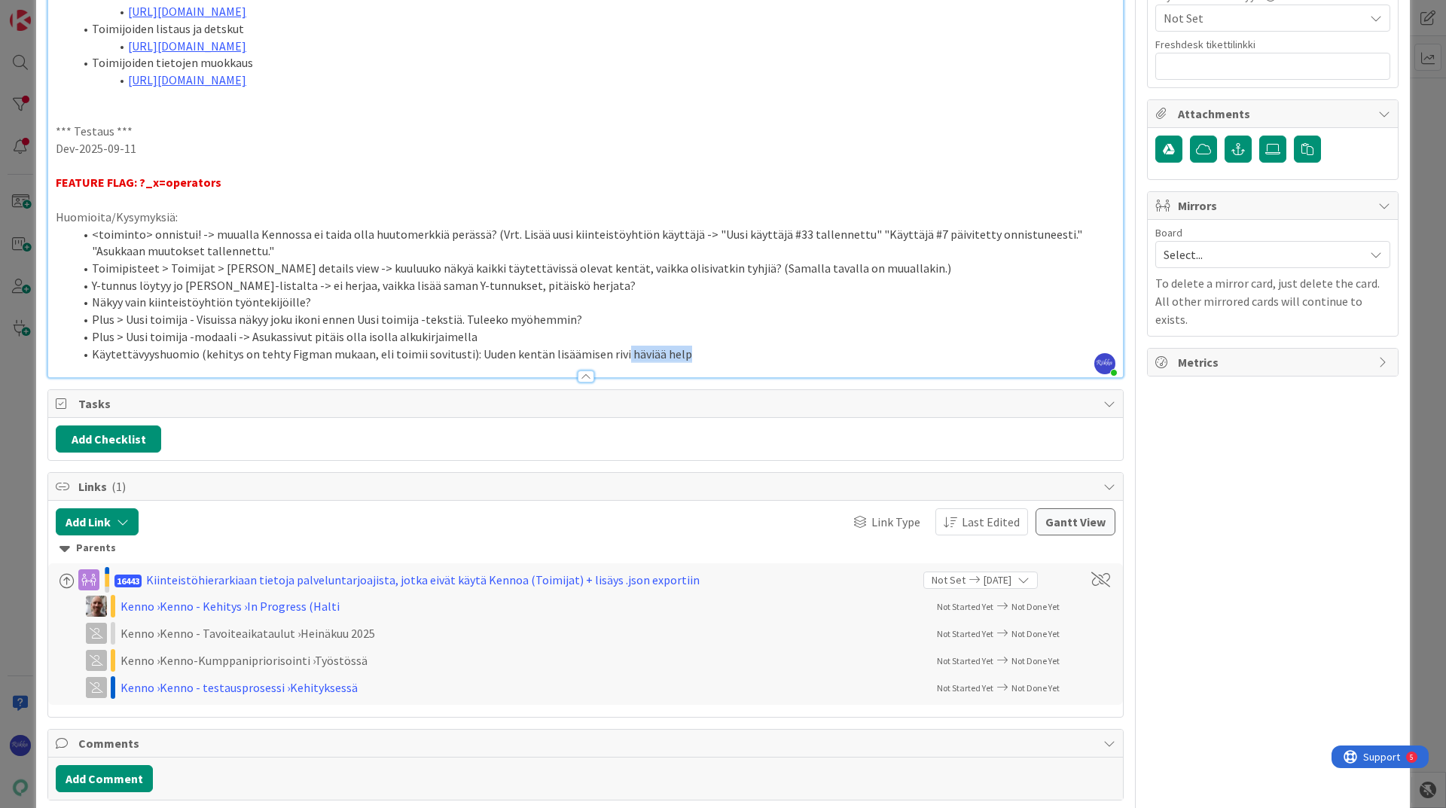
click at [704, 363] on li "Käytettävyyshuomio (kehitys on tehty Figman mukaan, eli toimii sovitusti): Uude…" at bounding box center [594, 354] width 1041 height 17
click at [963, 363] on li "Käytettävyyshuomio (kehitys on tehty Figman mukaan, eli toimii sovitusti): Uude…" at bounding box center [594, 354] width 1041 height 17
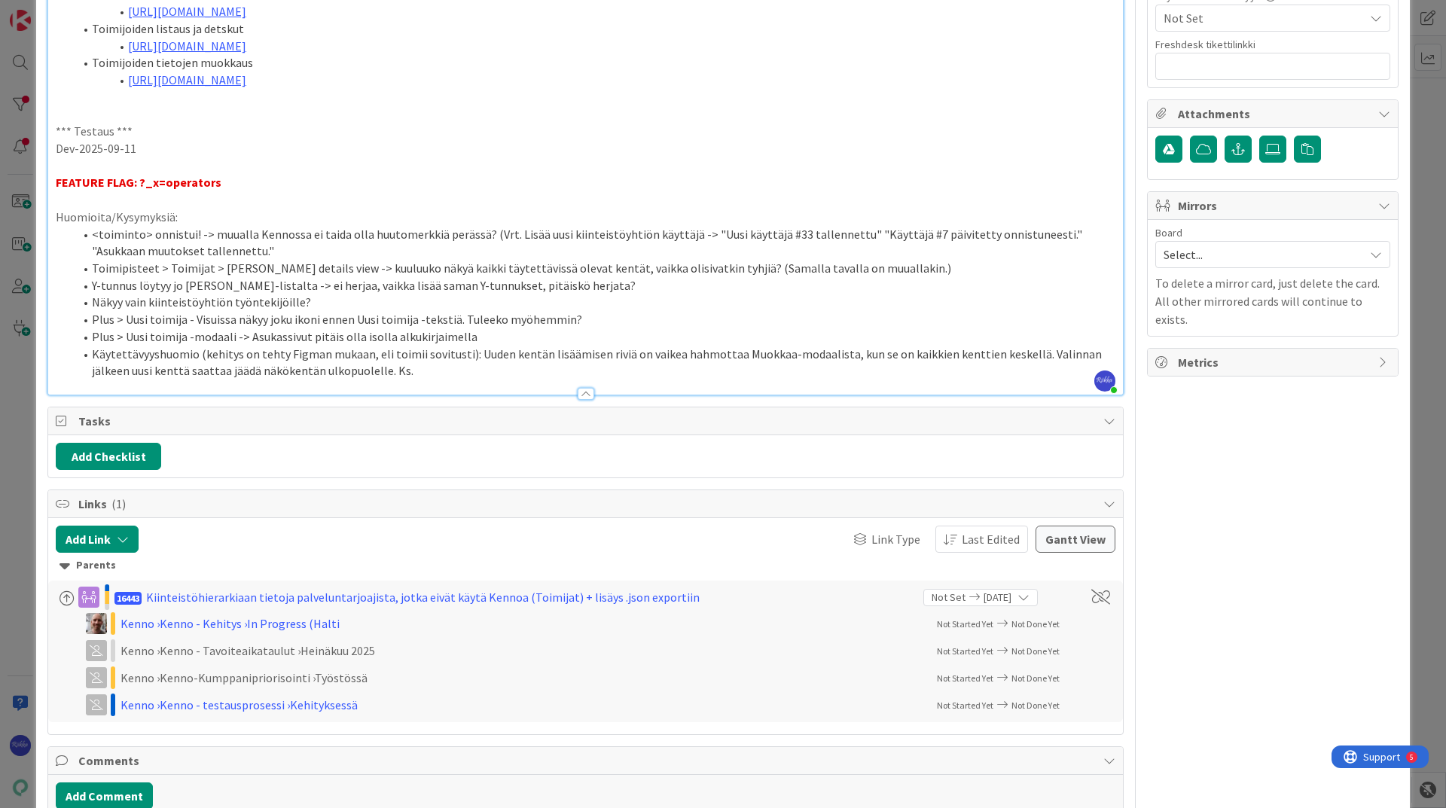
click at [425, 380] on li "Käytettävyyshuomio (kehitys on tehty Figman mukaan, eli toimii sovitusti): Uude…" at bounding box center [594, 363] width 1041 height 34
click at [963, 155] on icon at bounding box center [1272, 149] width 15 height 12
click at [963, 136] on input "file" at bounding box center [1259, 136] width 0 height 0
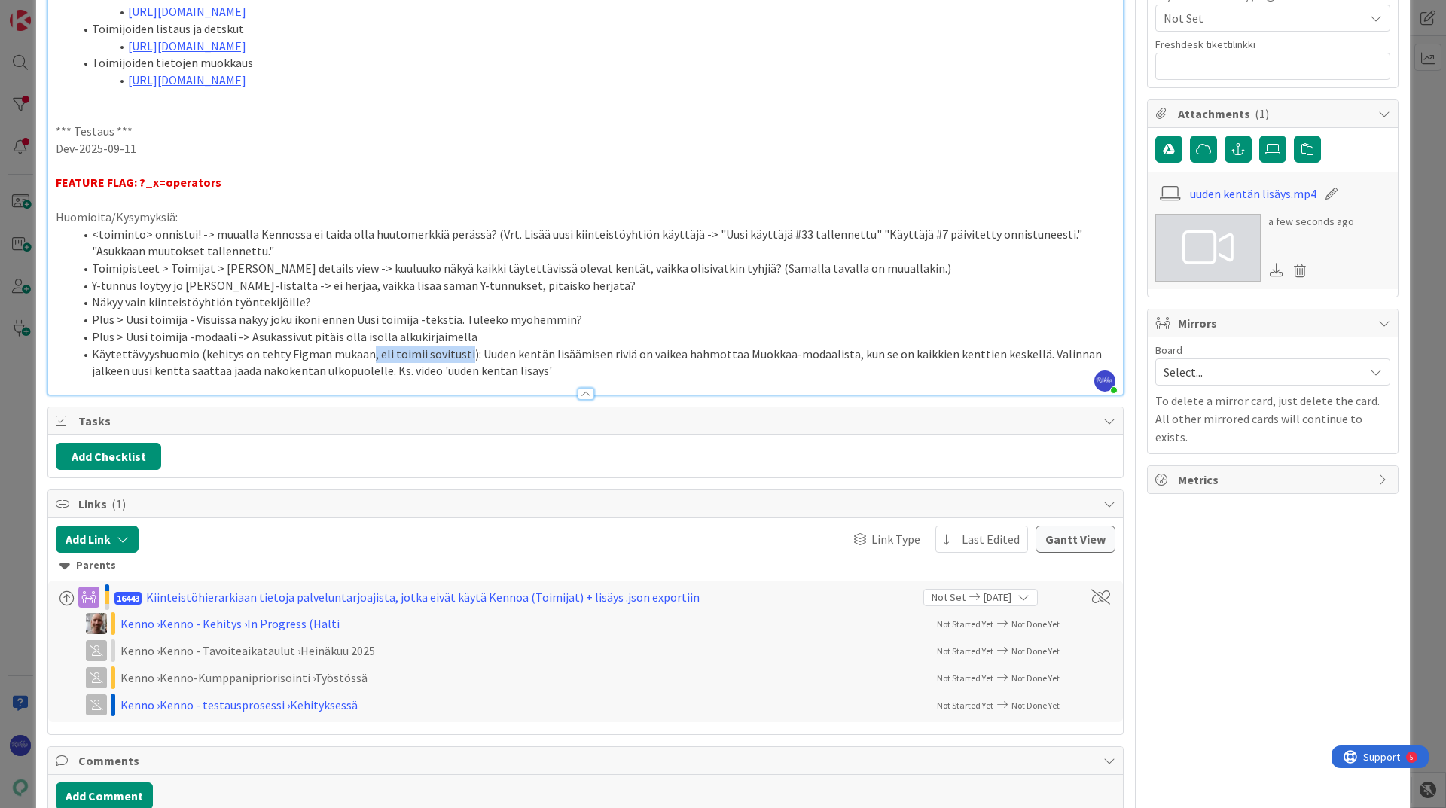
drag, startPoint x: 364, startPoint y: 374, endPoint x: 460, endPoint y: 373, distance: 95.6
click at [460, 373] on li "Käytettävyyshuomio (kehitys on tehty Figman mukaan, eli toimii sovitusti): Uude…" at bounding box center [594, 363] width 1041 height 34
drag, startPoint x: 239, startPoint y: 370, endPoint x: 281, endPoint y: 377, distance: 42.1
click at [281, 377] on li "Käytettävyyshuomio (kehitys on tehty Figman mukaan): Uuden kentän lisäämisen ri…" at bounding box center [594, 363] width 1041 height 34
drag, startPoint x: 529, startPoint y: 303, endPoint x: 611, endPoint y: 306, distance: 82.9
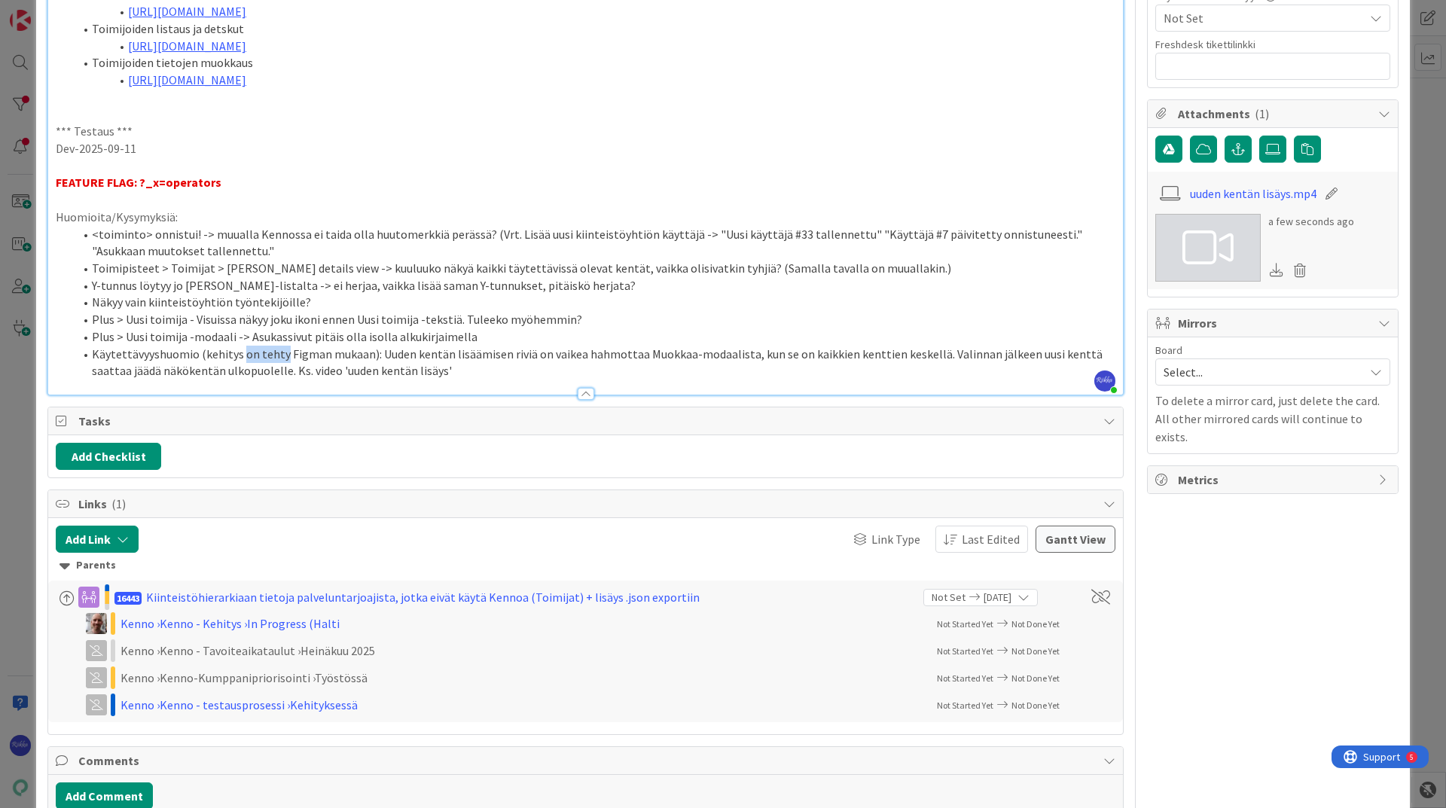
click at [611, 294] on li "Y-tunnus löytyy jo [PERSON_NAME]-listalta -> ei herjaa, vaikka lisää saman Y-tu…" at bounding box center [594, 285] width 1041 height 17
type textarea "x"
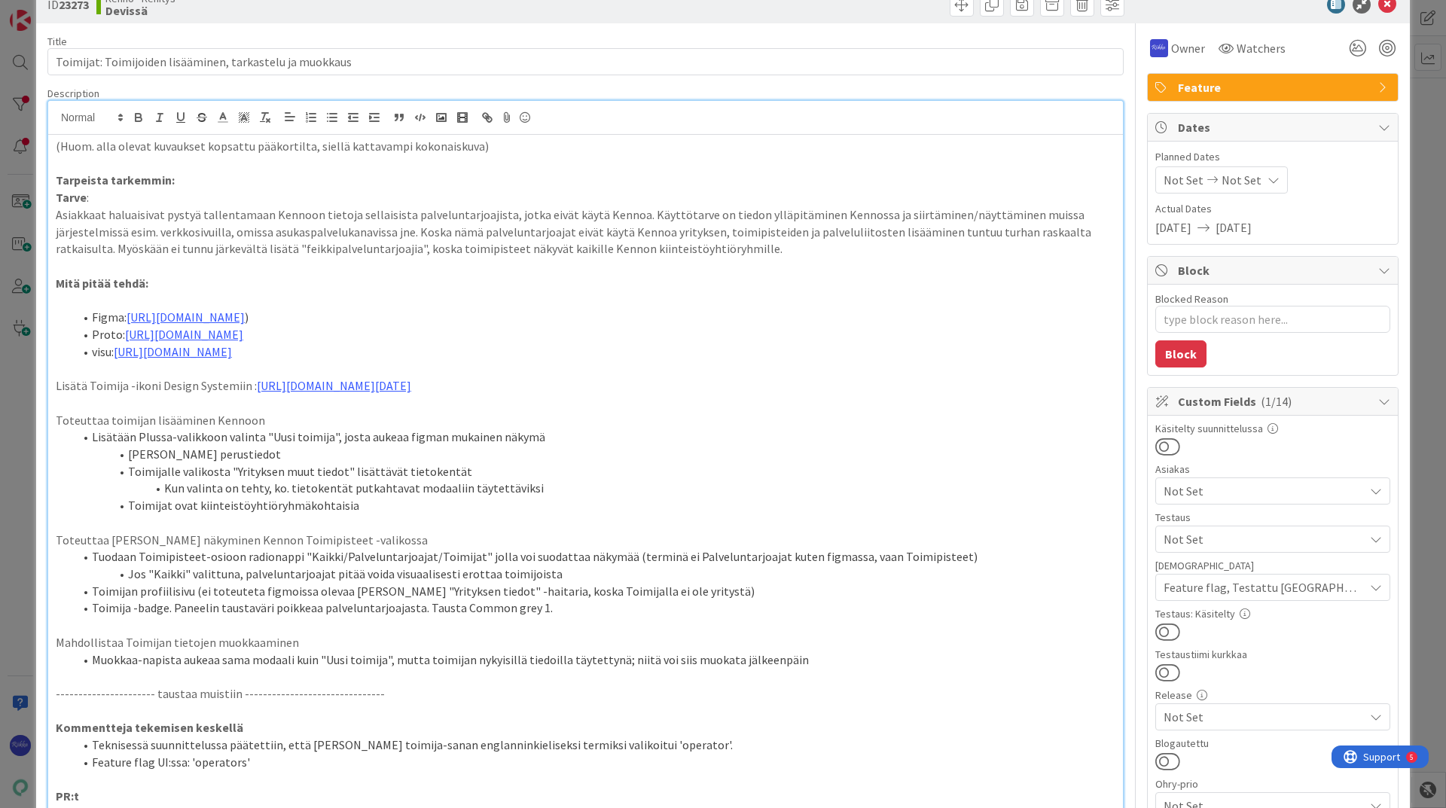
scroll to position [0, 0]
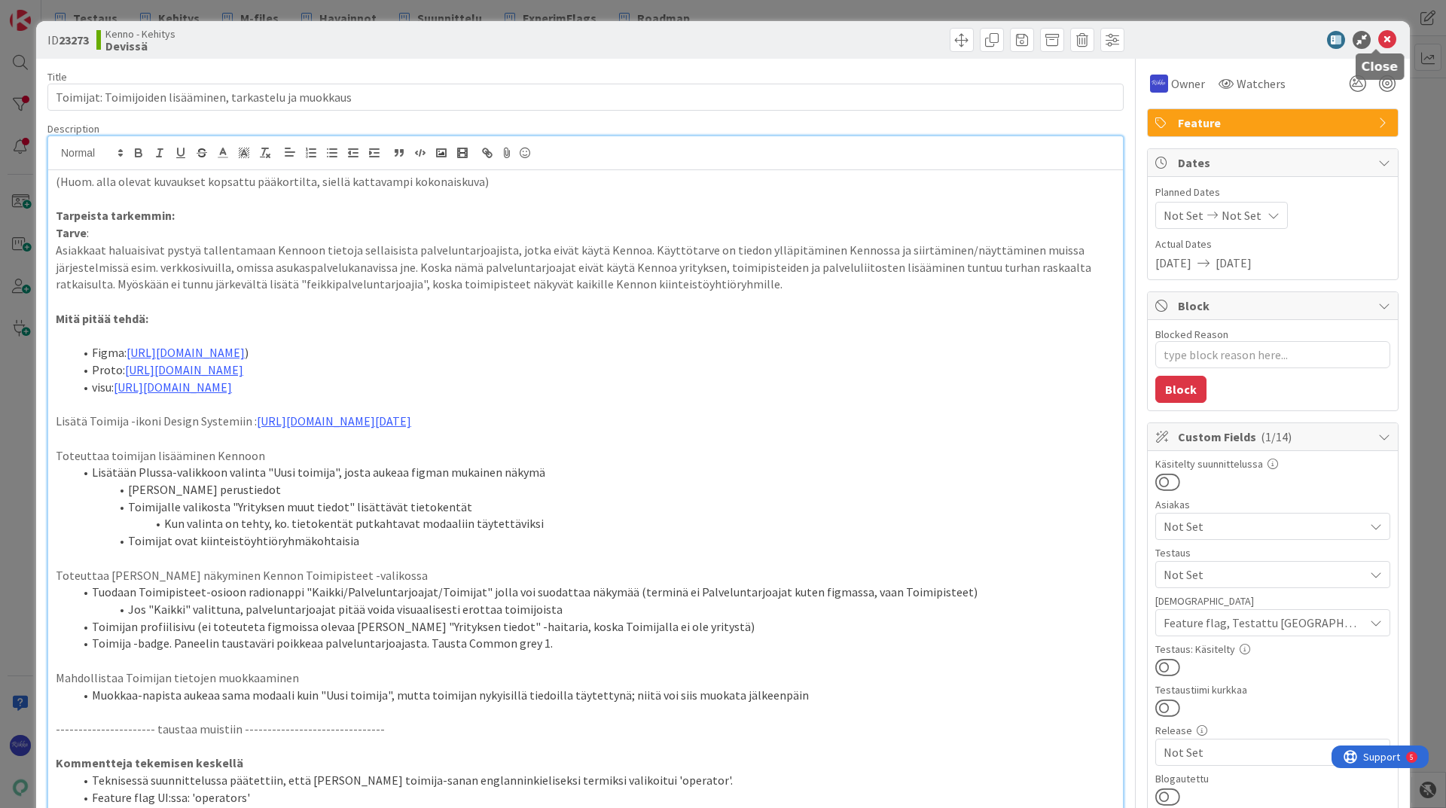
click at [963, 47] on icon at bounding box center [1387, 40] width 18 height 18
